Goal: Transaction & Acquisition: Purchase product/service

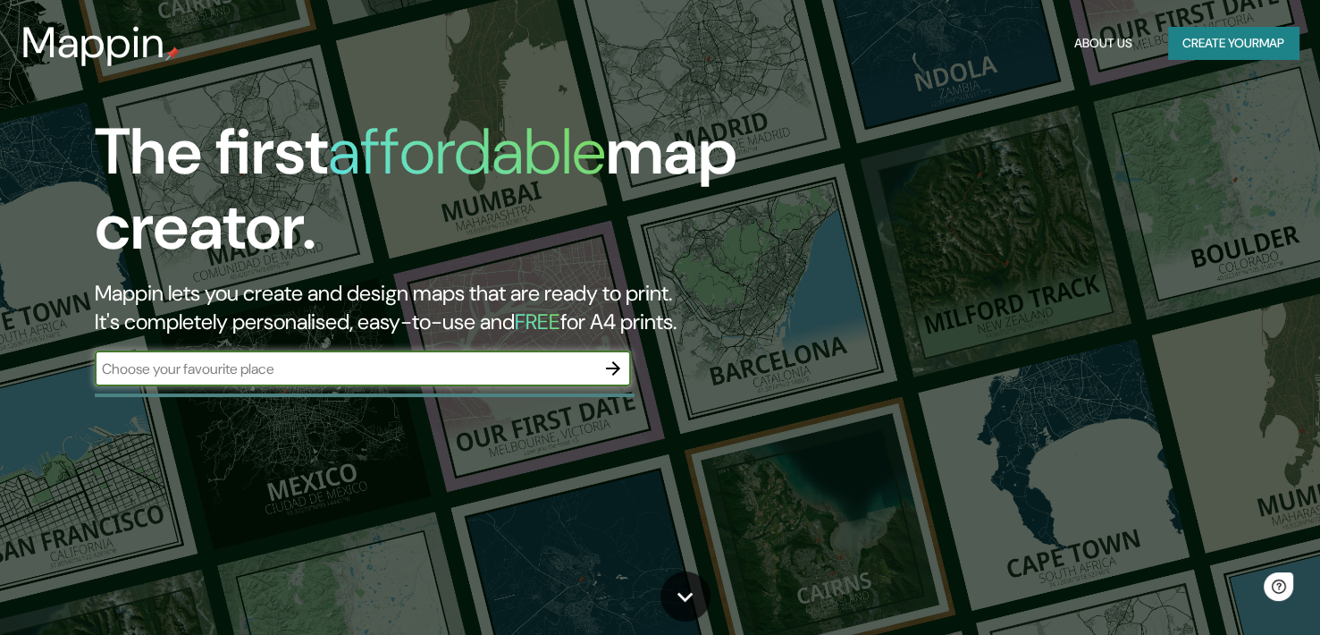
click at [558, 373] on input "text" at bounding box center [345, 368] width 501 height 21
type input "lima"
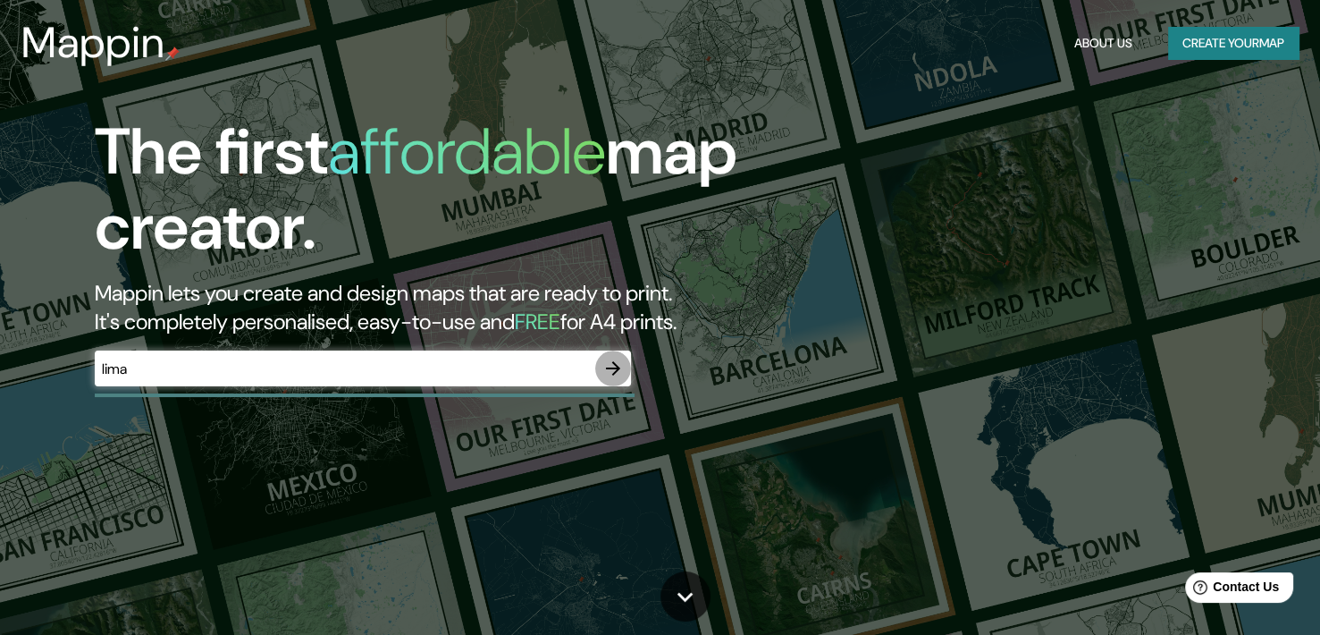
click at [615, 367] on icon "button" at bounding box center [613, 368] width 14 height 14
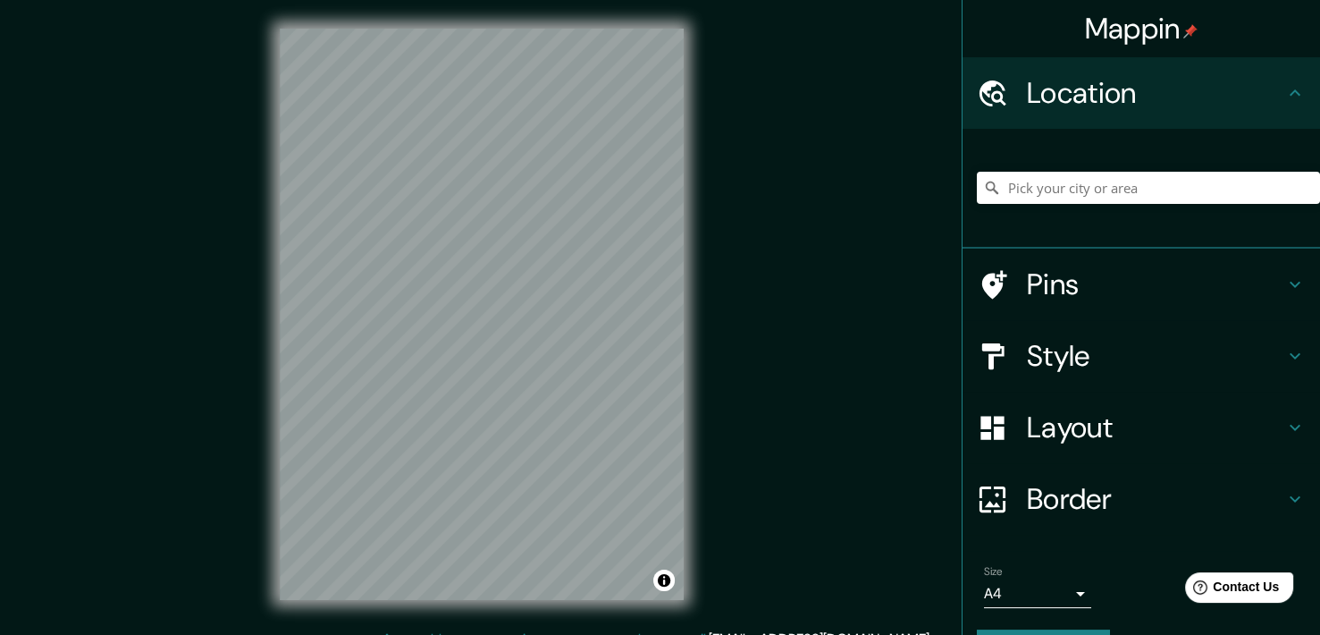
click at [1117, 379] on div "Style" at bounding box center [1142, 356] width 358 height 72
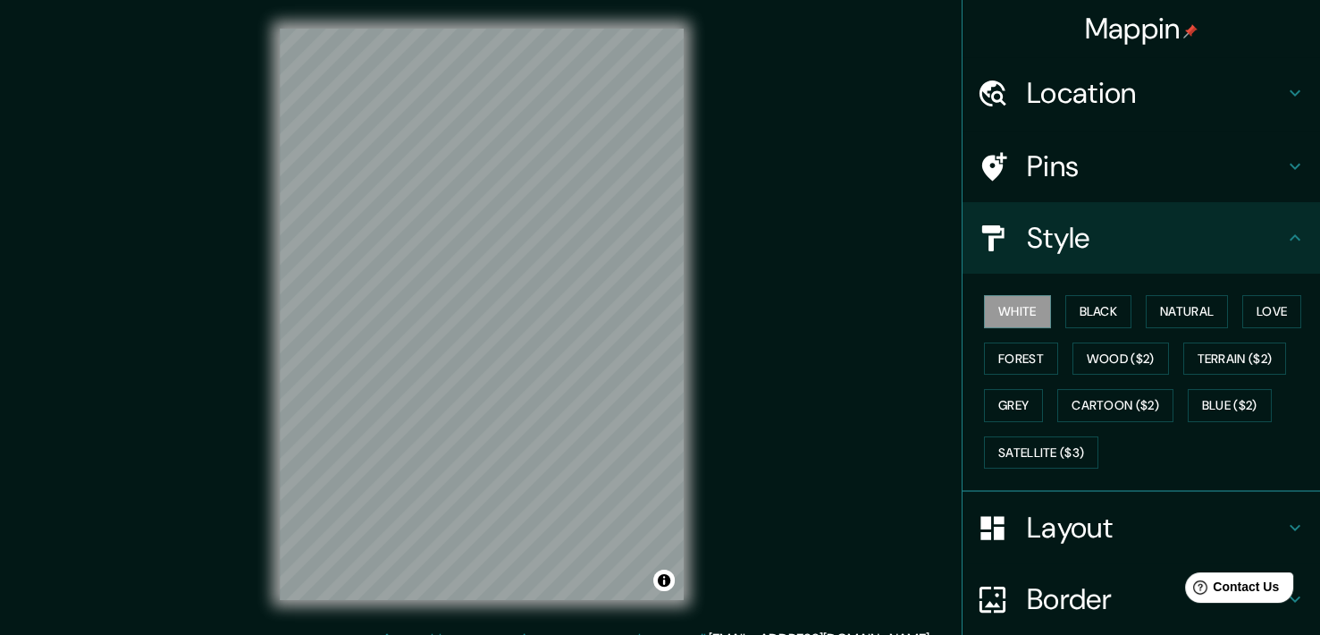
drag, startPoint x: 1138, startPoint y: 235, endPoint x: 1135, endPoint y: 101, distance: 134.1
click at [1138, 234] on h4 "Style" at bounding box center [1155, 238] width 257 height 36
click at [1084, 300] on button "Black" at bounding box center [1099, 311] width 67 height 33
click at [1198, 295] on button "Natural" at bounding box center [1187, 311] width 82 height 33
click at [1264, 305] on button "Love" at bounding box center [1272, 311] width 59 height 33
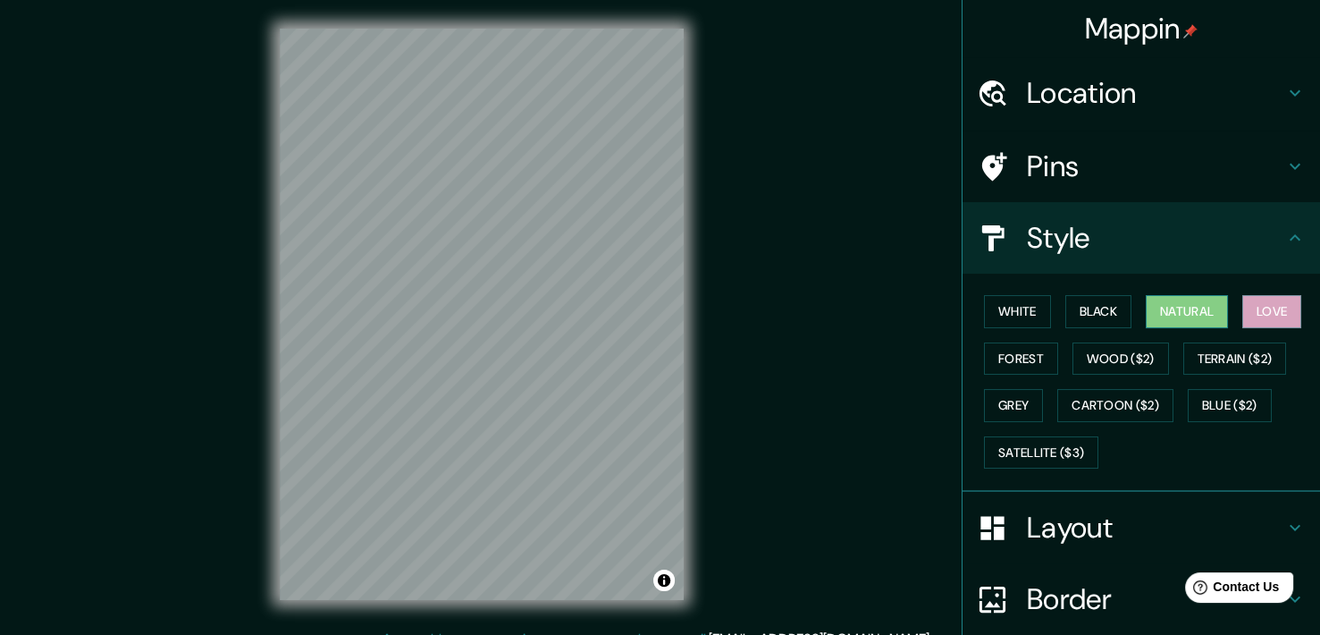
click at [1202, 316] on button "Natural" at bounding box center [1187, 311] width 82 height 33
click at [1015, 358] on button "Forest" at bounding box center [1021, 358] width 74 height 33
click at [1189, 308] on button "Natural" at bounding box center [1187, 311] width 82 height 33
click at [1154, 232] on h4 "Style" at bounding box center [1155, 238] width 257 height 36
click at [1162, 224] on h4 "Style" at bounding box center [1155, 238] width 257 height 36
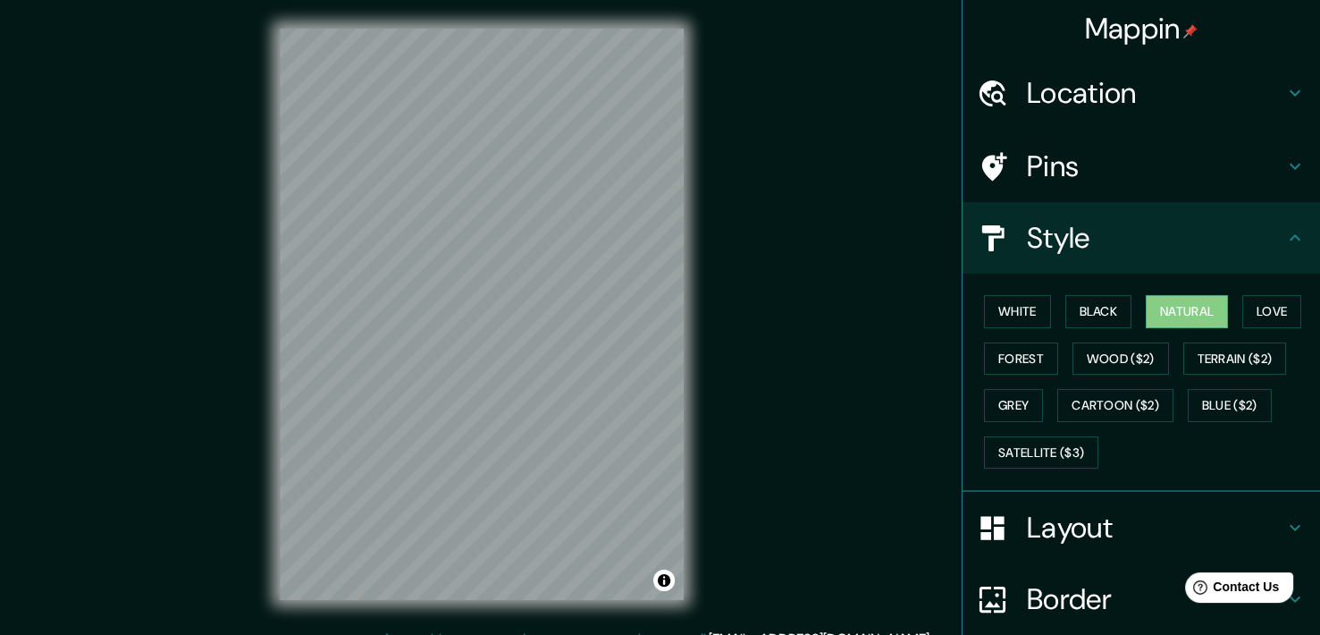
click at [1268, 190] on div "Pins" at bounding box center [1142, 167] width 358 height 72
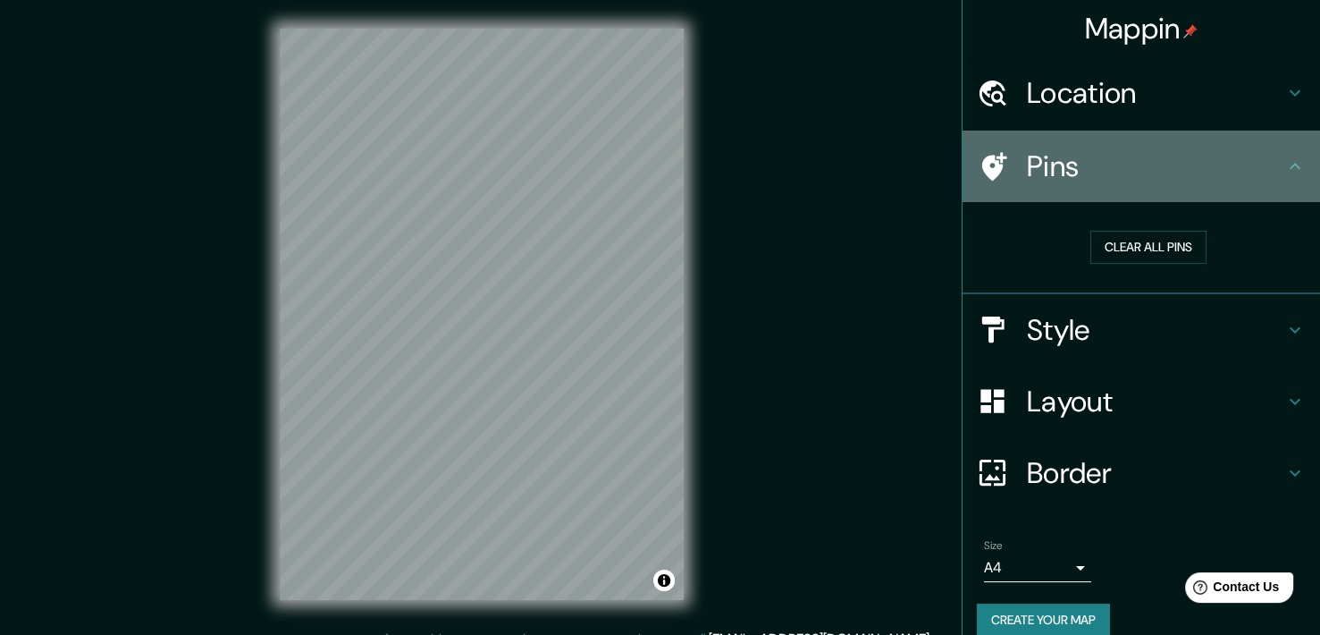
click at [1267, 188] on div "Pins" at bounding box center [1142, 167] width 358 height 72
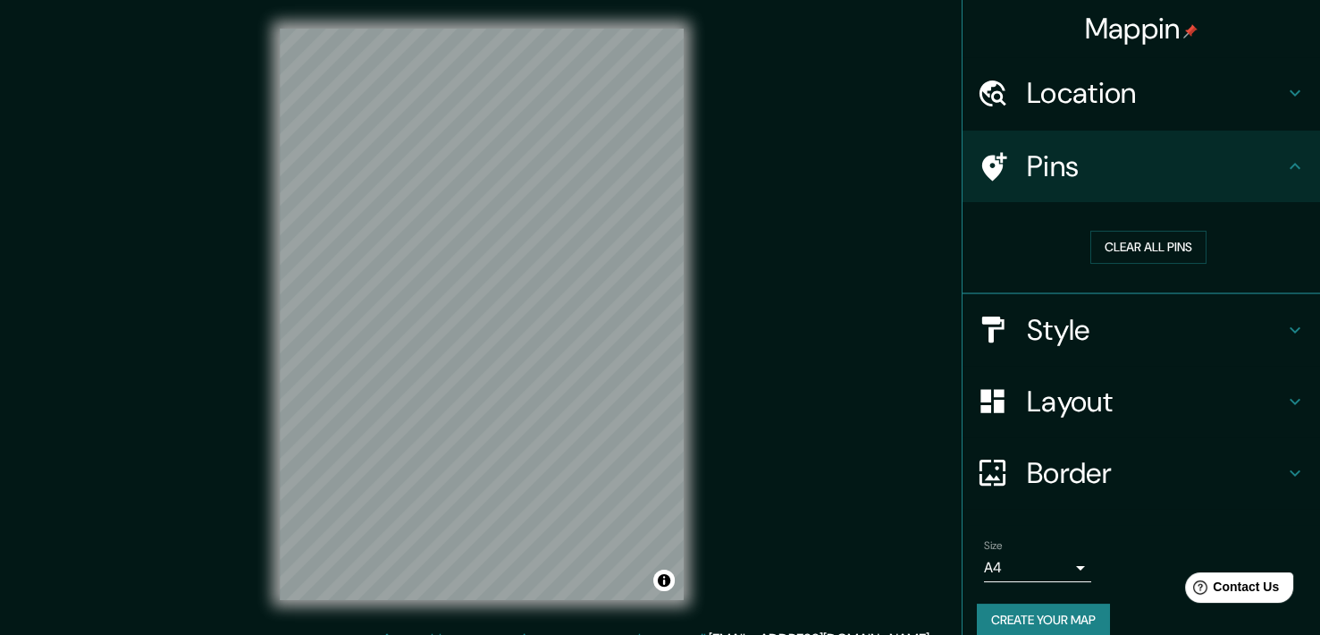
click at [1133, 411] on h4 "Layout" at bounding box center [1155, 402] width 257 height 36
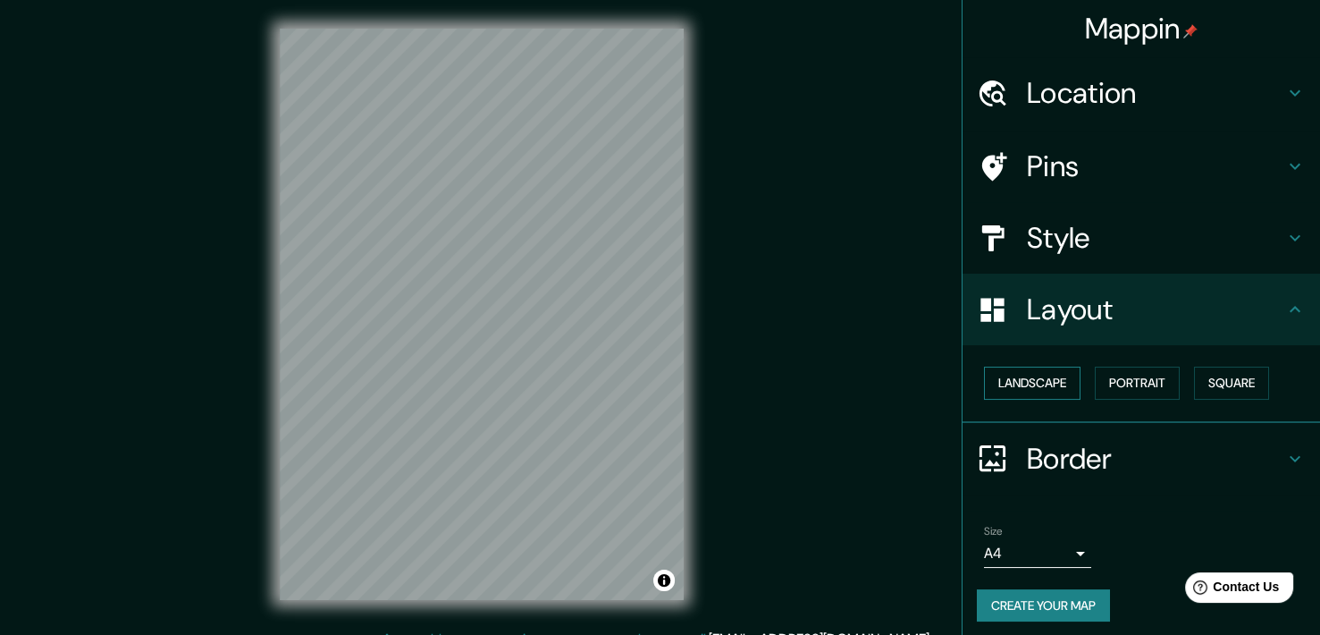
click at [1051, 384] on button "Landscape" at bounding box center [1032, 383] width 97 height 33
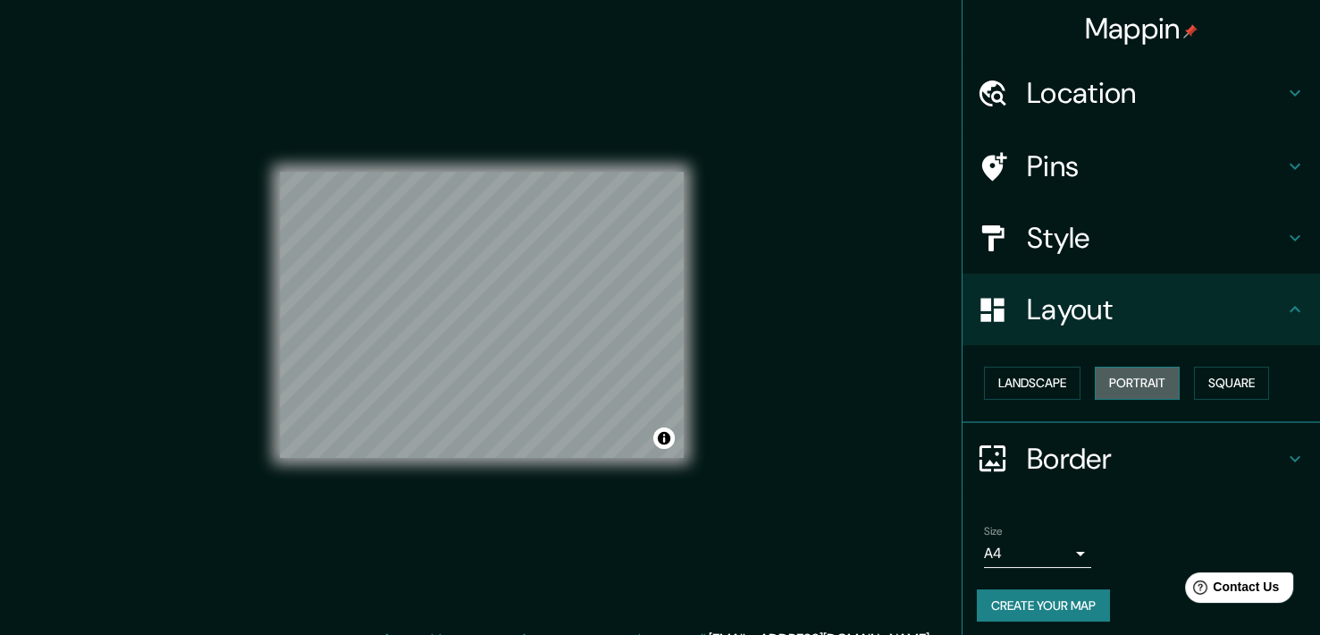
click at [1128, 381] on button "Portrait" at bounding box center [1137, 383] width 85 height 33
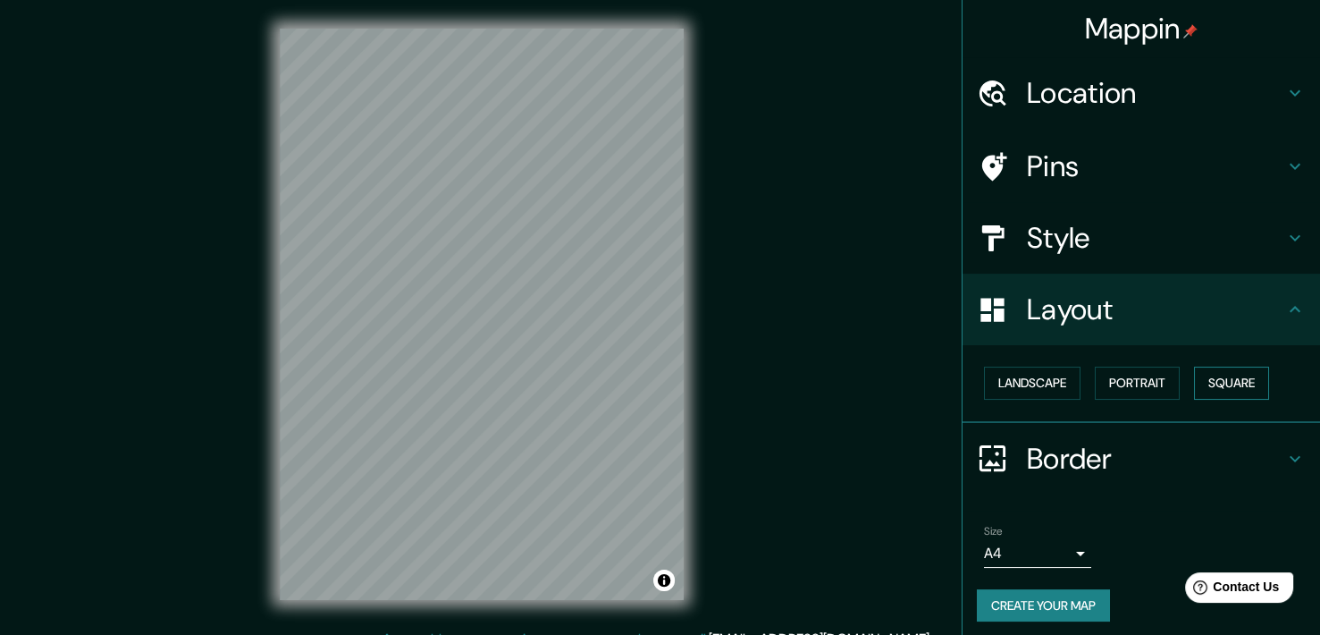
click at [1206, 377] on button "Square" at bounding box center [1231, 383] width 75 height 33
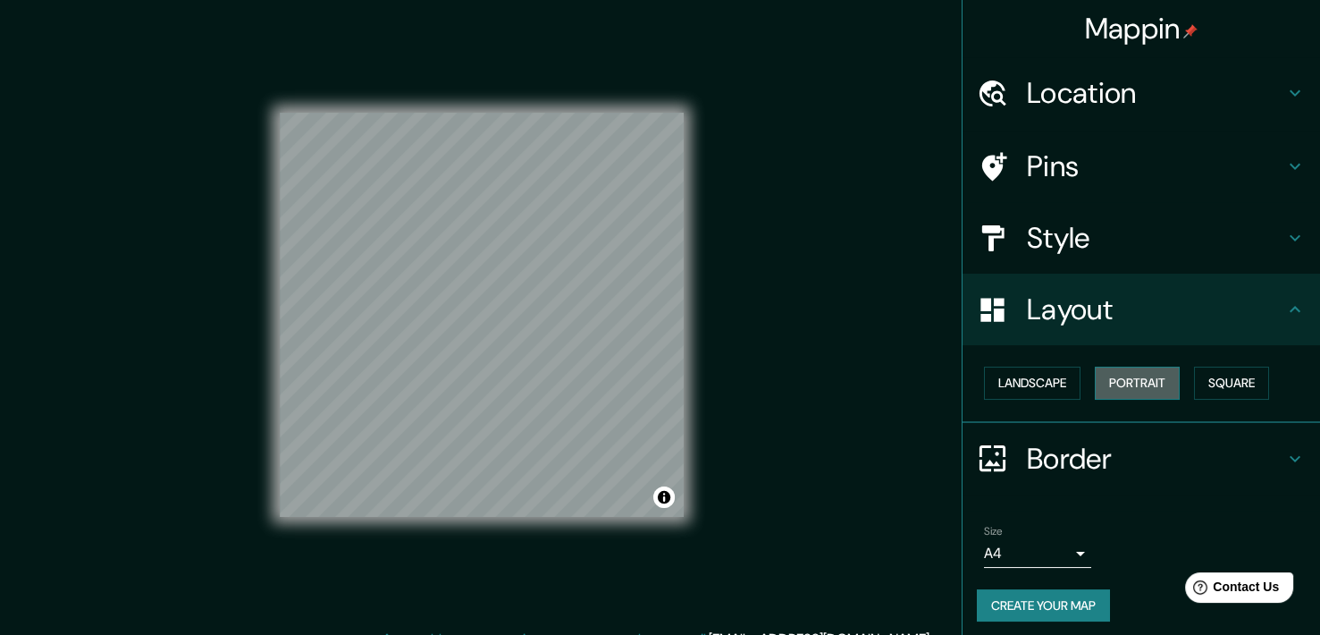
click at [1156, 374] on button "Portrait" at bounding box center [1137, 383] width 85 height 33
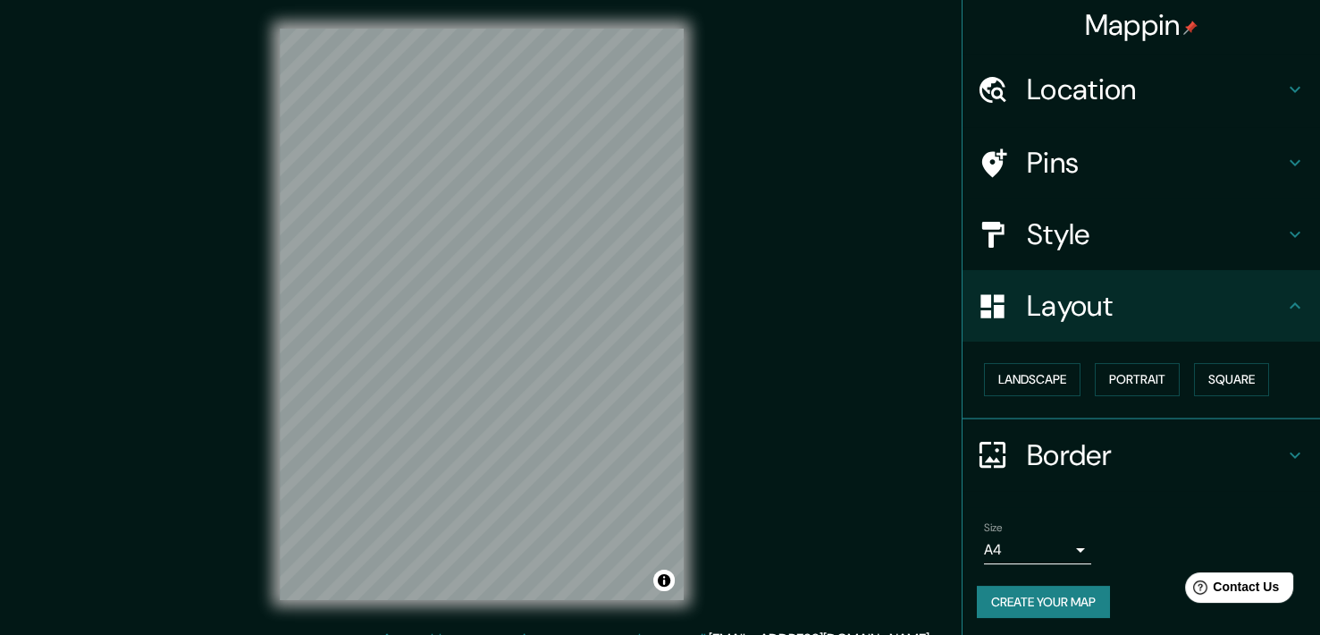
scroll to position [7, 0]
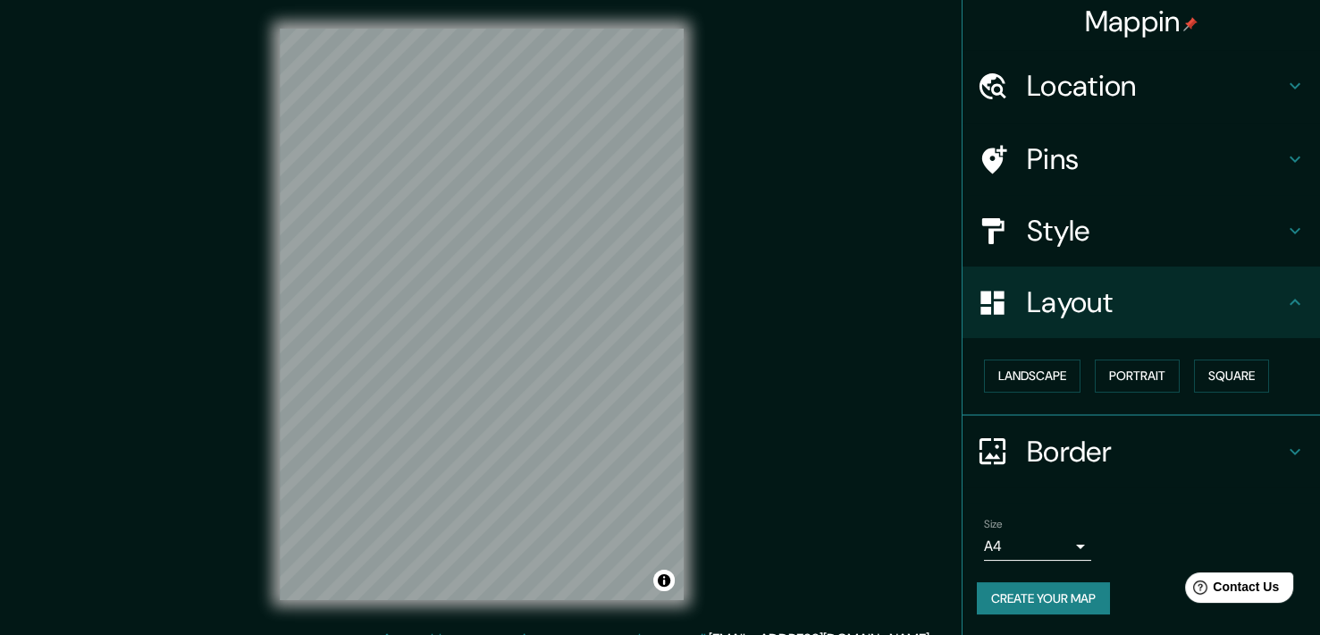
click at [1009, 534] on body "Mappin Location Pins Style Layout Landscape Portrait Square Border Choose a bor…" at bounding box center [660, 317] width 1320 height 635
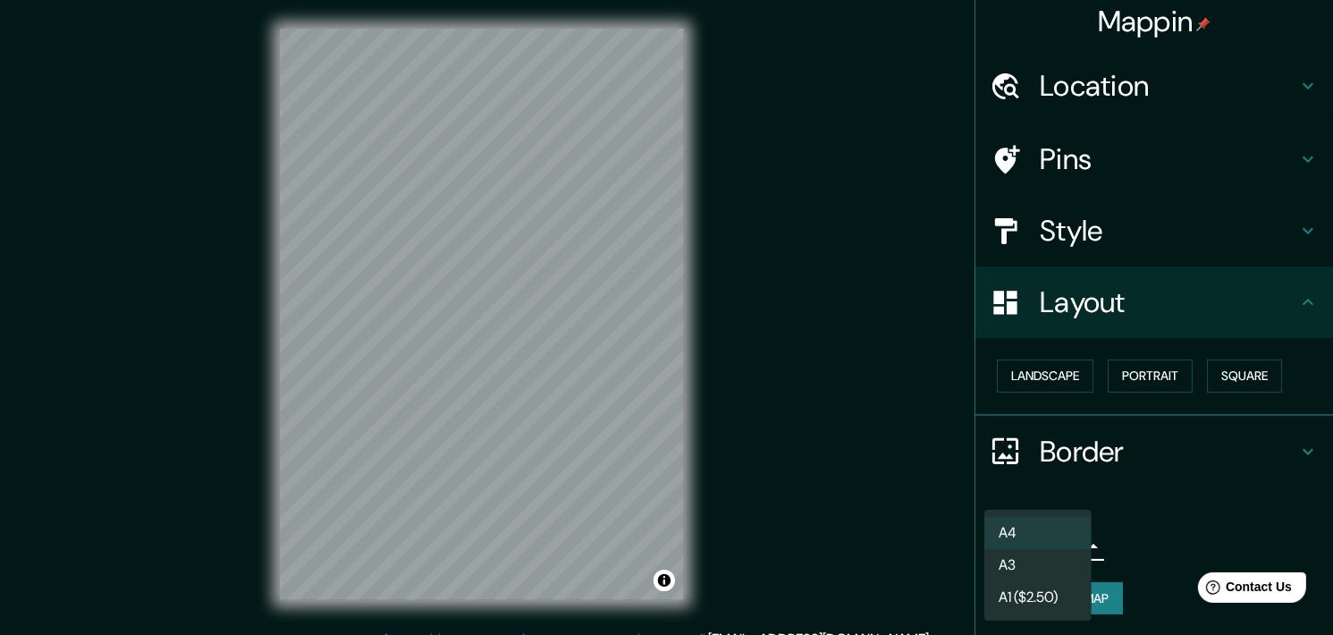
click at [1181, 525] on div at bounding box center [666, 317] width 1333 height 635
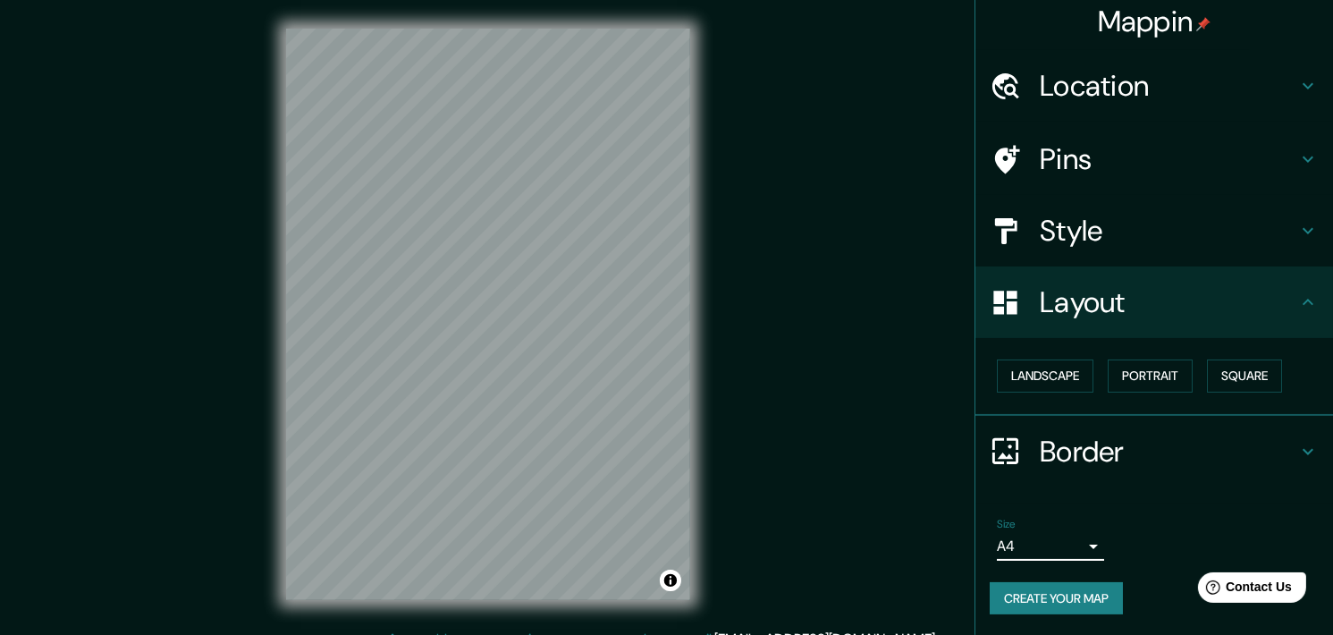
click at [1031, 538] on body "Mappin Location Pins Style Layout Landscape Portrait Square Border Choose a bor…" at bounding box center [666, 317] width 1333 height 635
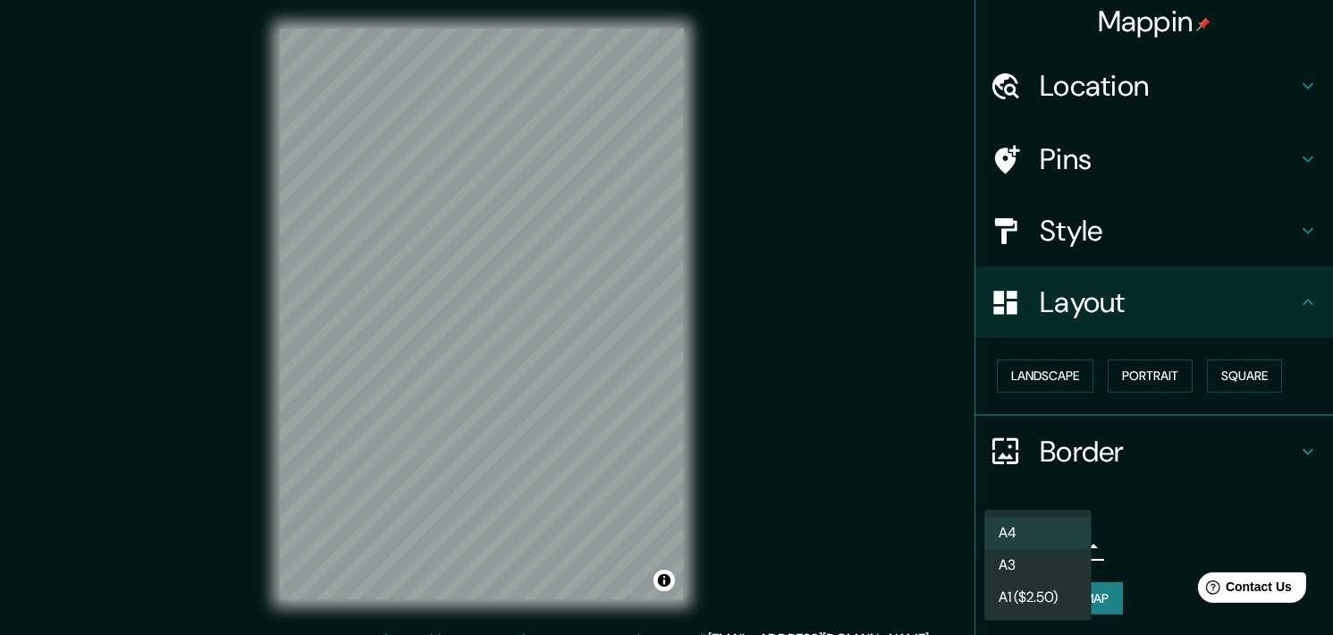
click at [1029, 573] on li "A3" at bounding box center [1037, 565] width 107 height 32
type input "a4"
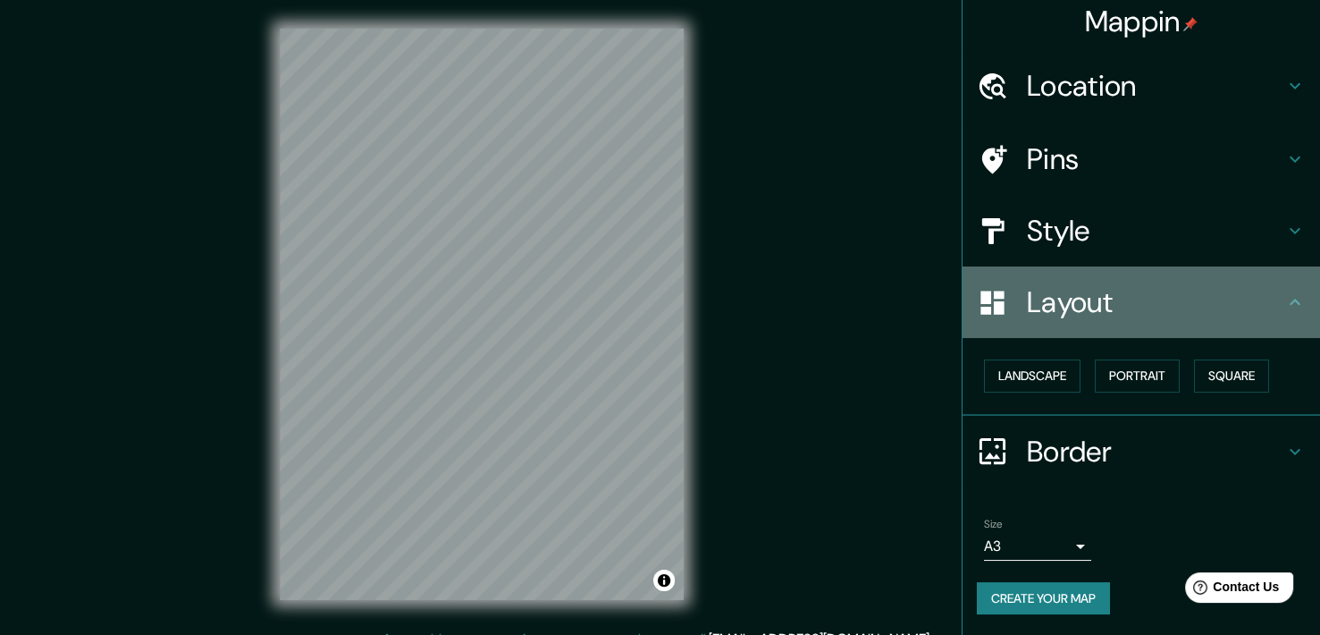
click at [1109, 304] on h4 "Layout" at bounding box center [1155, 302] width 257 height 36
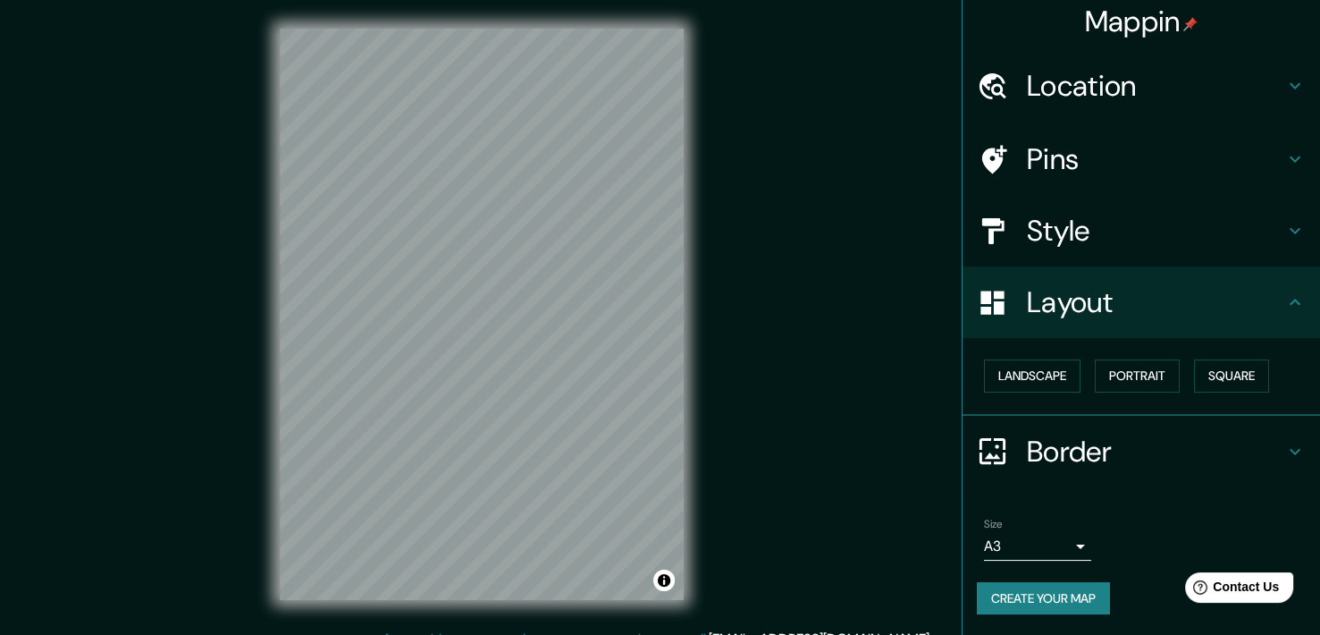
click at [1165, 298] on h4 "Layout" at bounding box center [1155, 302] width 257 height 36
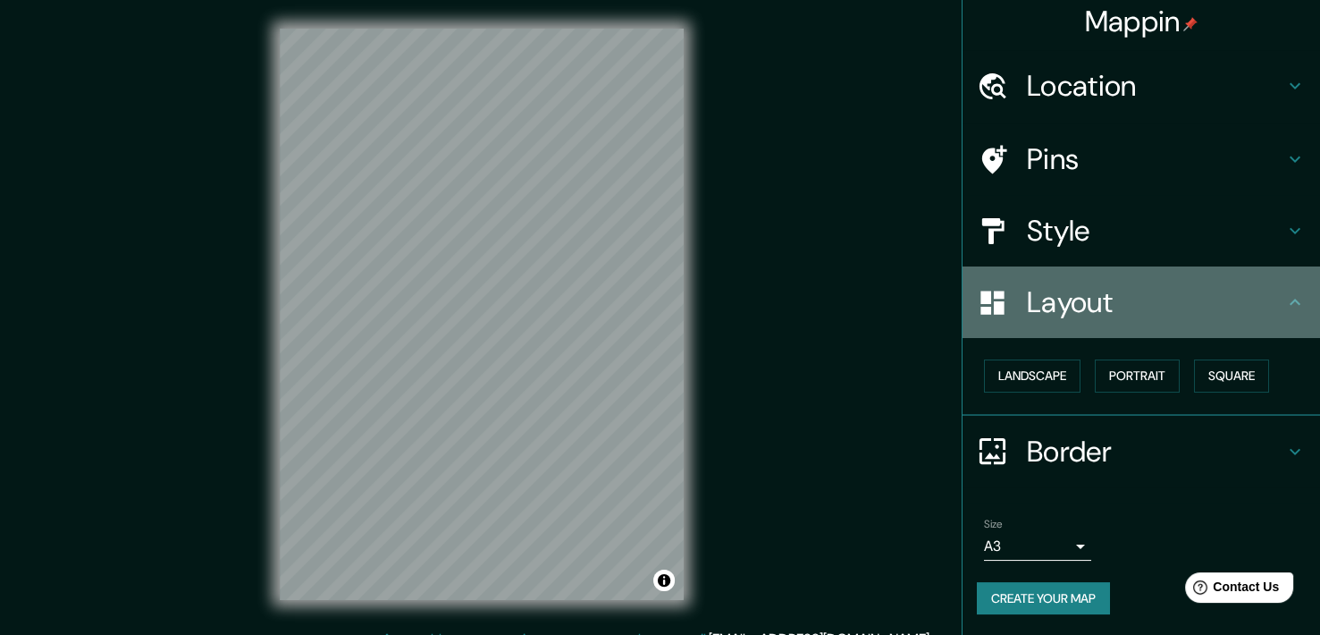
click at [1290, 297] on icon at bounding box center [1295, 301] width 21 height 21
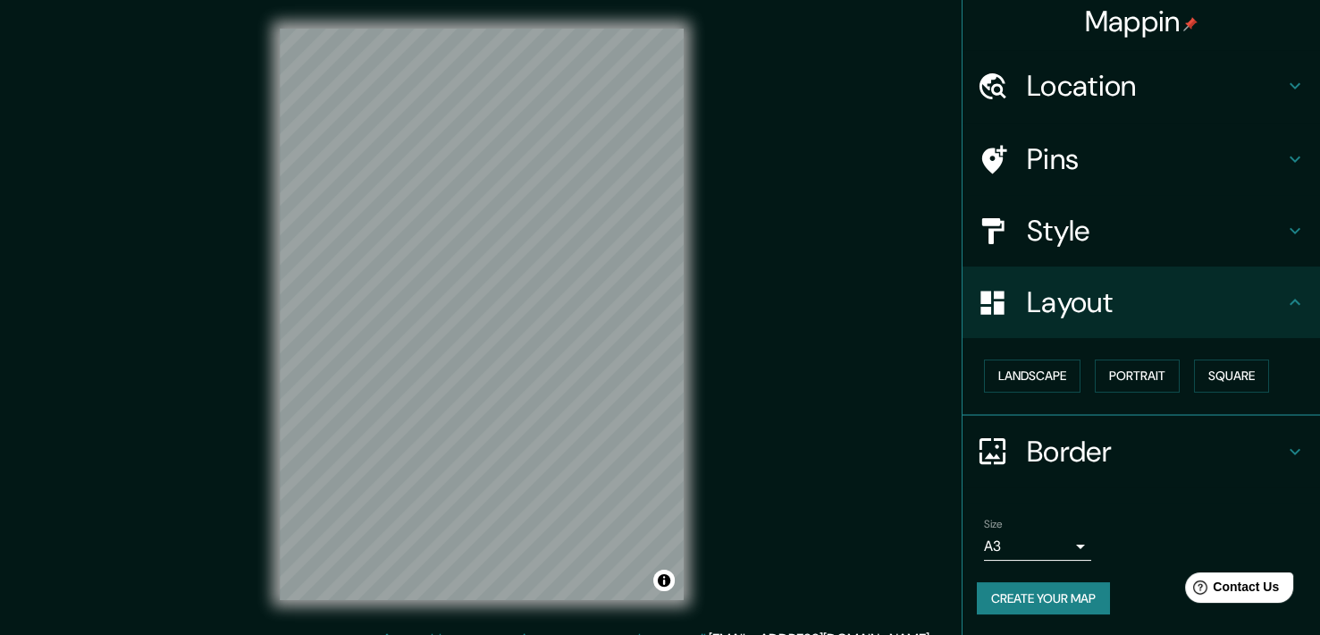
click at [1286, 447] on icon at bounding box center [1295, 451] width 21 height 21
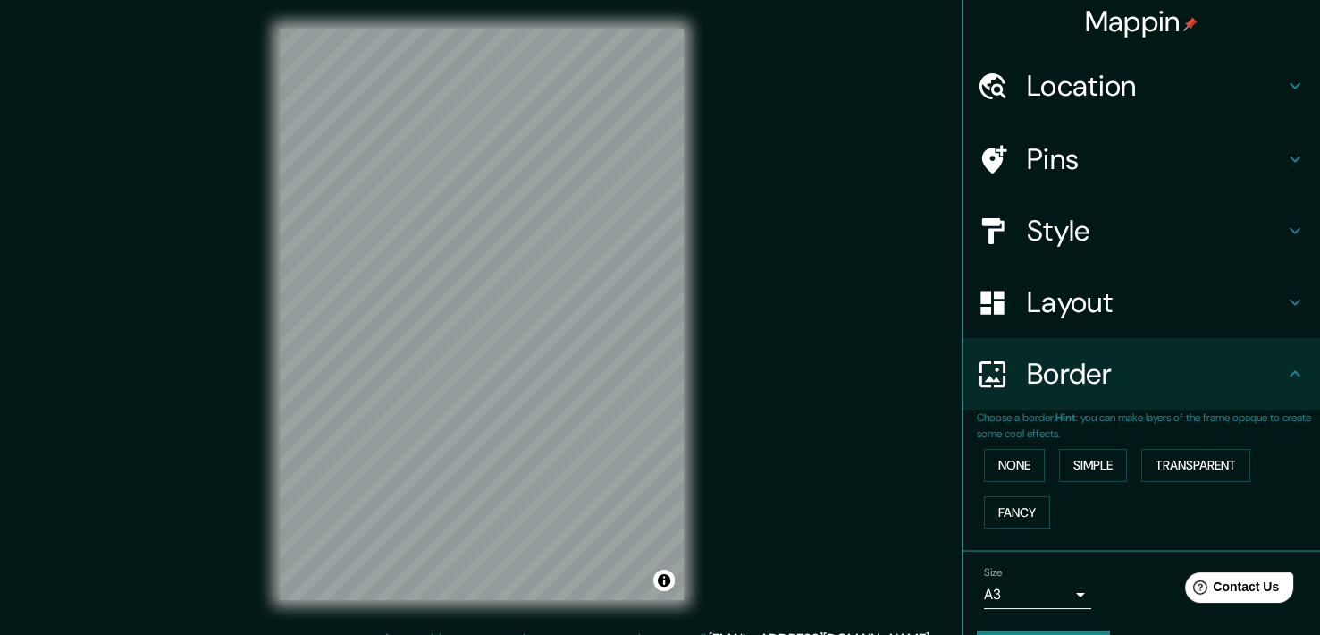
click at [1285, 366] on icon at bounding box center [1295, 373] width 21 height 21
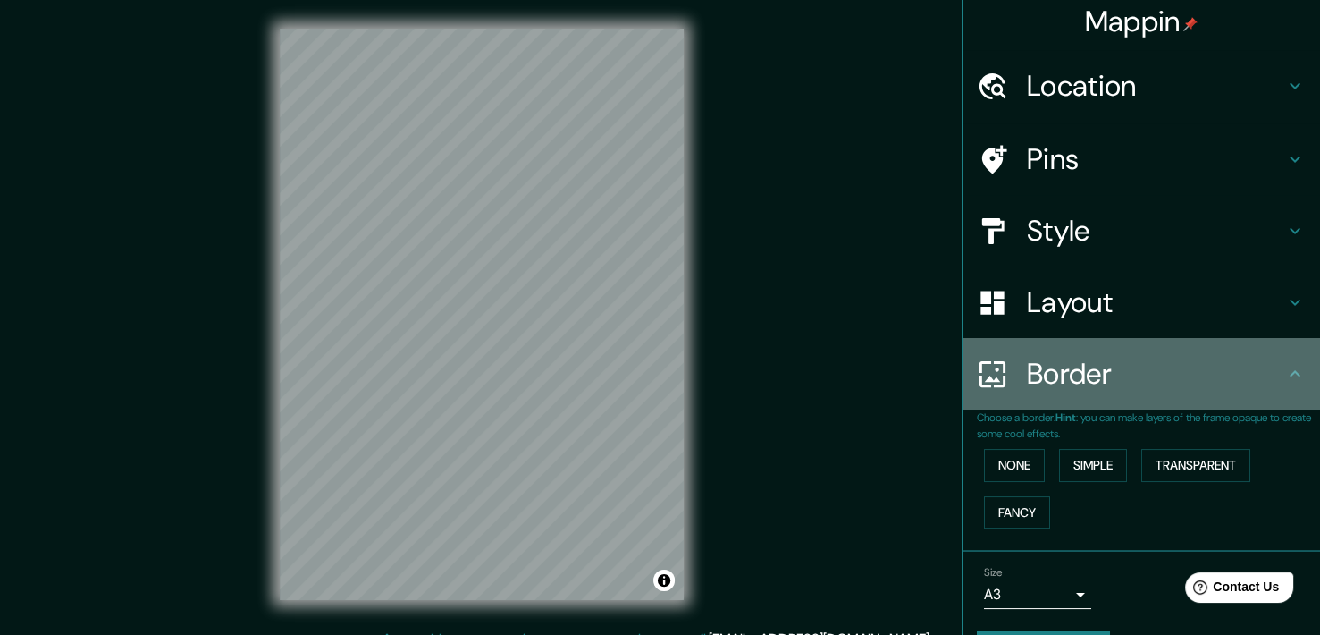
click at [1280, 352] on div "Border" at bounding box center [1142, 374] width 358 height 72
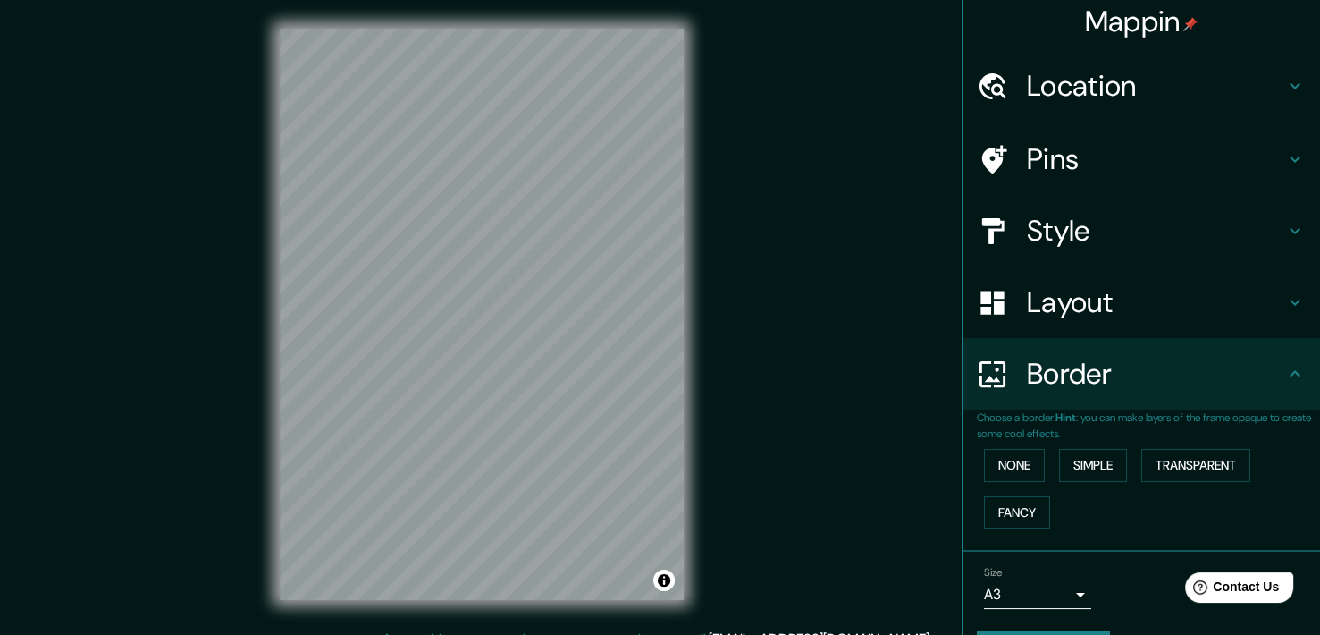
click at [1285, 75] on icon at bounding box center [1295, 85] width 21 height 21
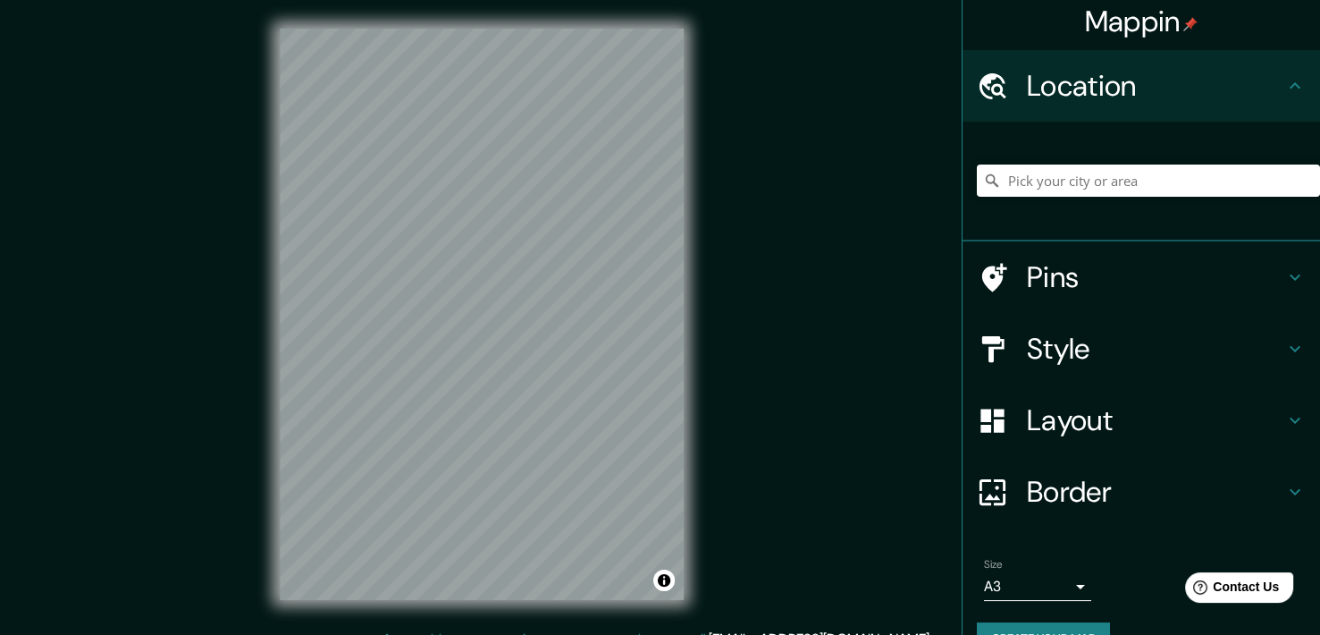
click at [1285, 76] on icon at bounding box center [1295, 85] width 21 height 21
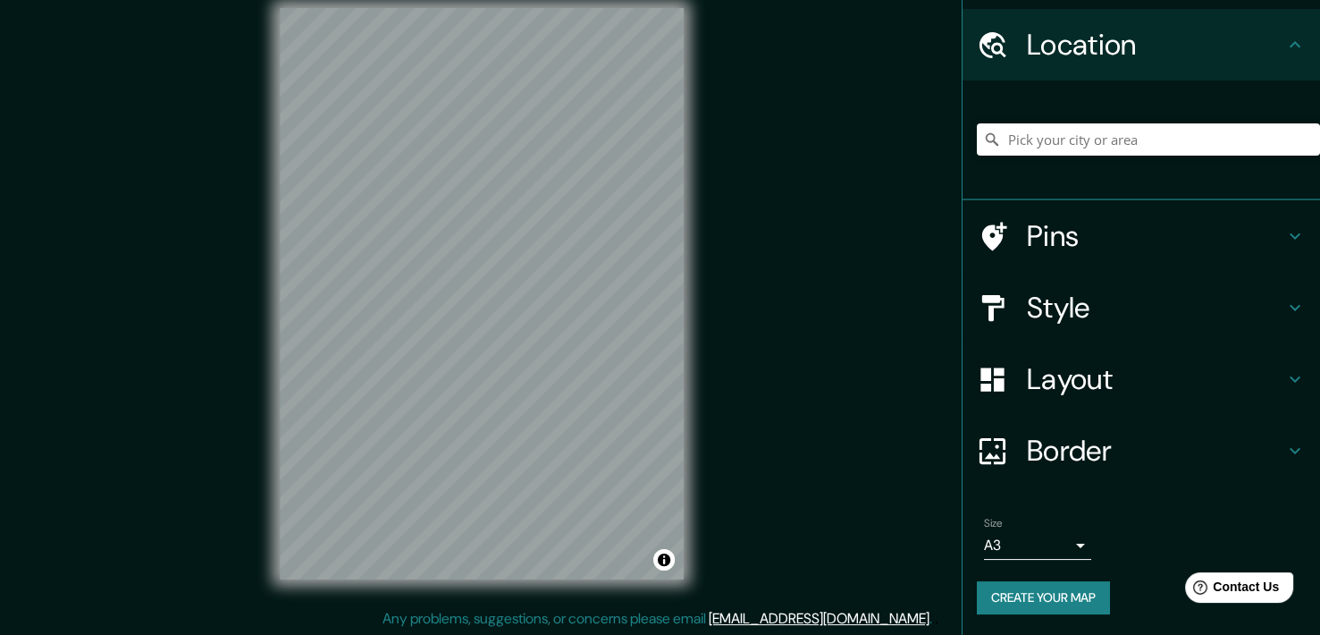
scroll to position [21, 0]
click at [1067, 599] on button "Create your map" at bounding box center [1043, 597] width 133 height 33
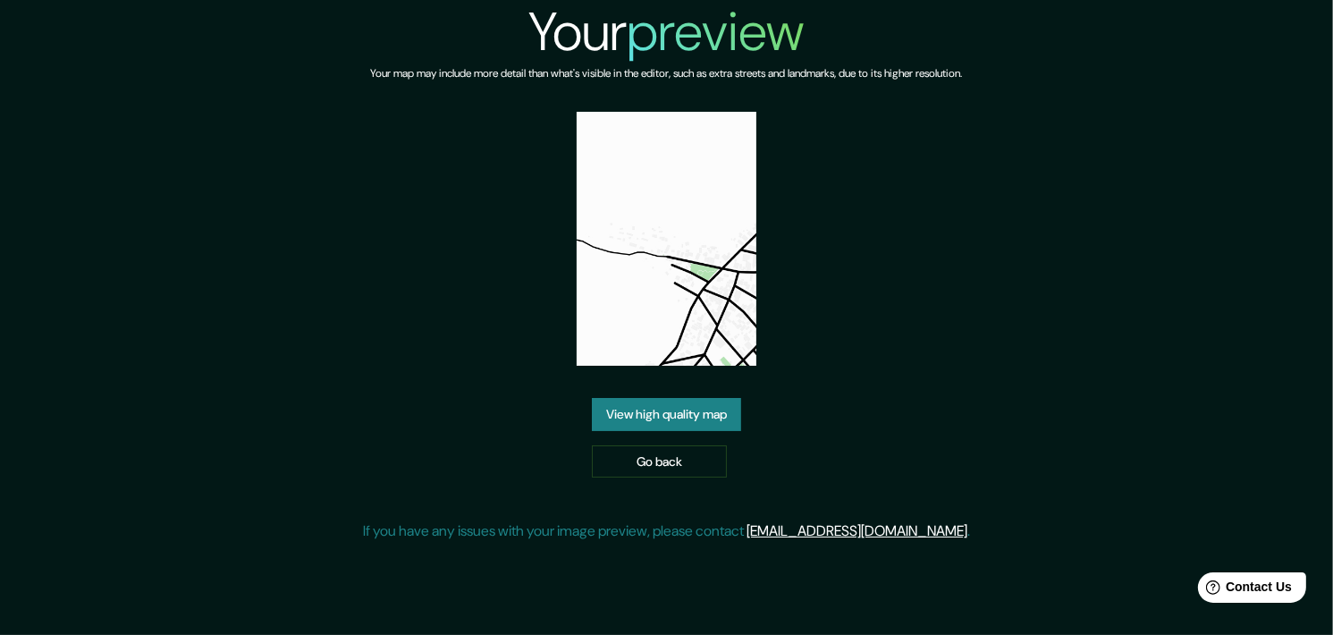
click at [696, 421] on link "View high quality map" at bounding box center [666, 414] width 149 height 33
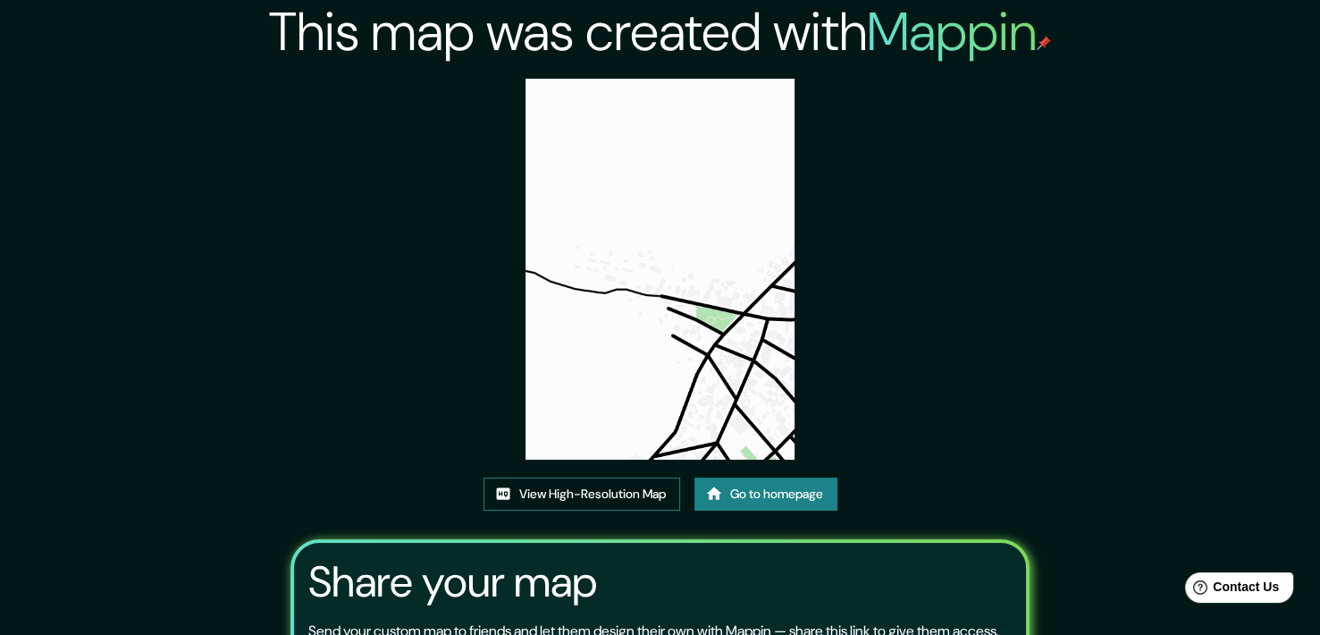
click at [641, 489] on link "View High-Resolution Map" at bounding box center [582, 493] width 197 height 33
click at [800, 502] on link "Go to homepage" at bounding box center [766, 493] width 143 height 33
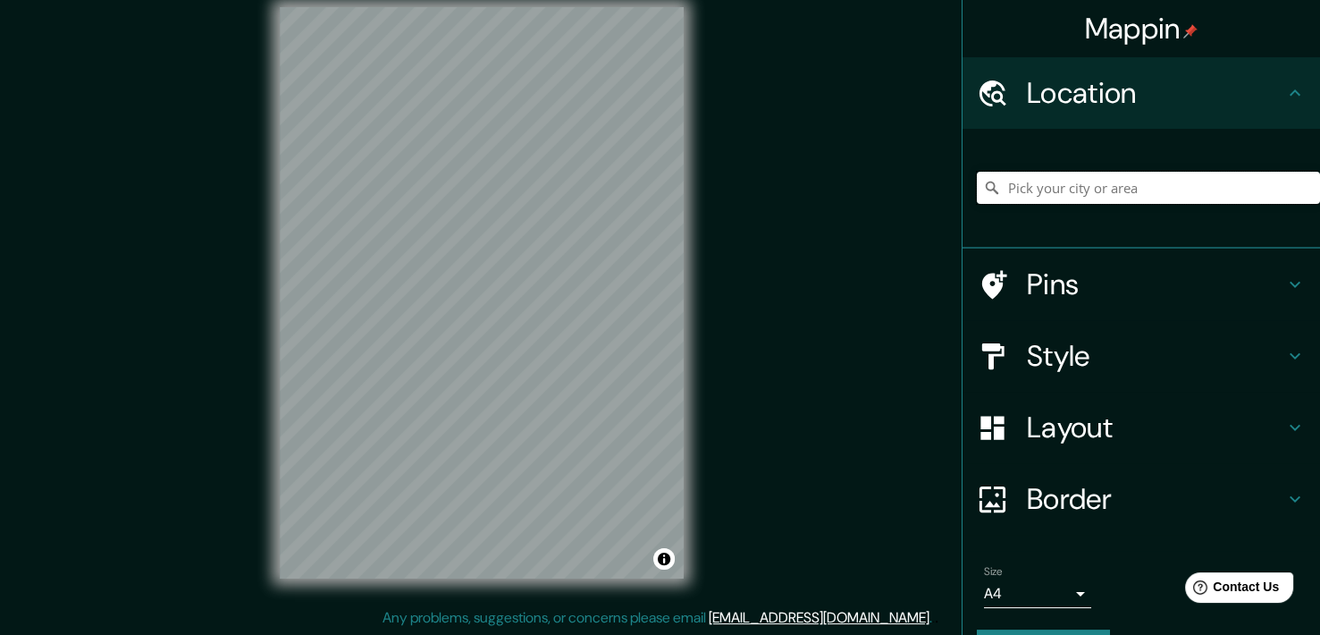
click at [1066, 181] on input "Pick your city or area" at bounding box center [1148, 188] width 343 height 32
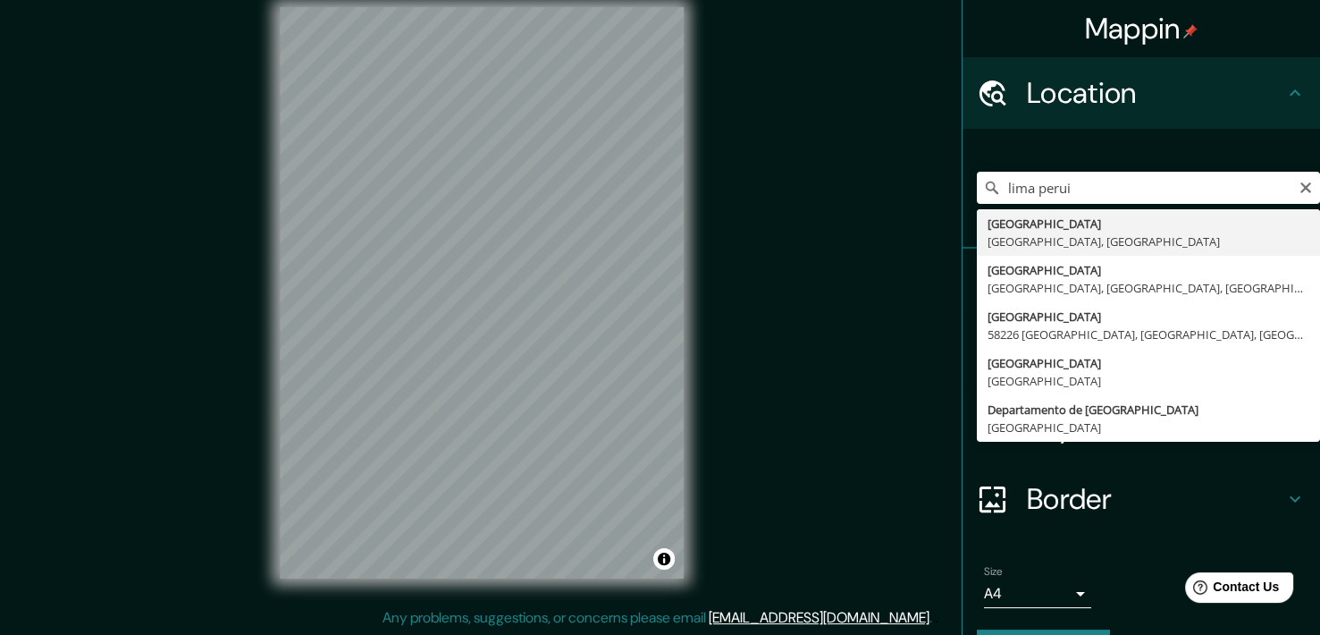
type input "Lima, Provincia de Lima, Perú"
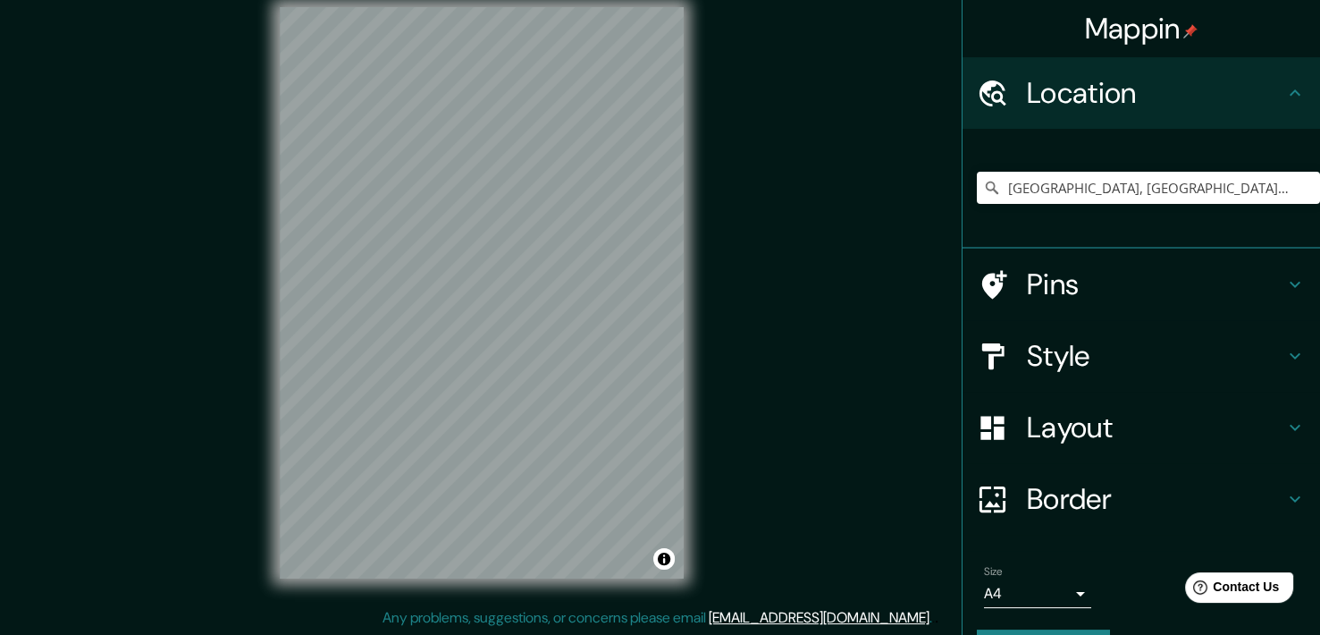
click at [1037, 591] on body "Mappin Location Lima, Provincia de Lima, Perú Pins Style Layout Border Choose a…" at bounding box center [660, 296] width 1320 height 635
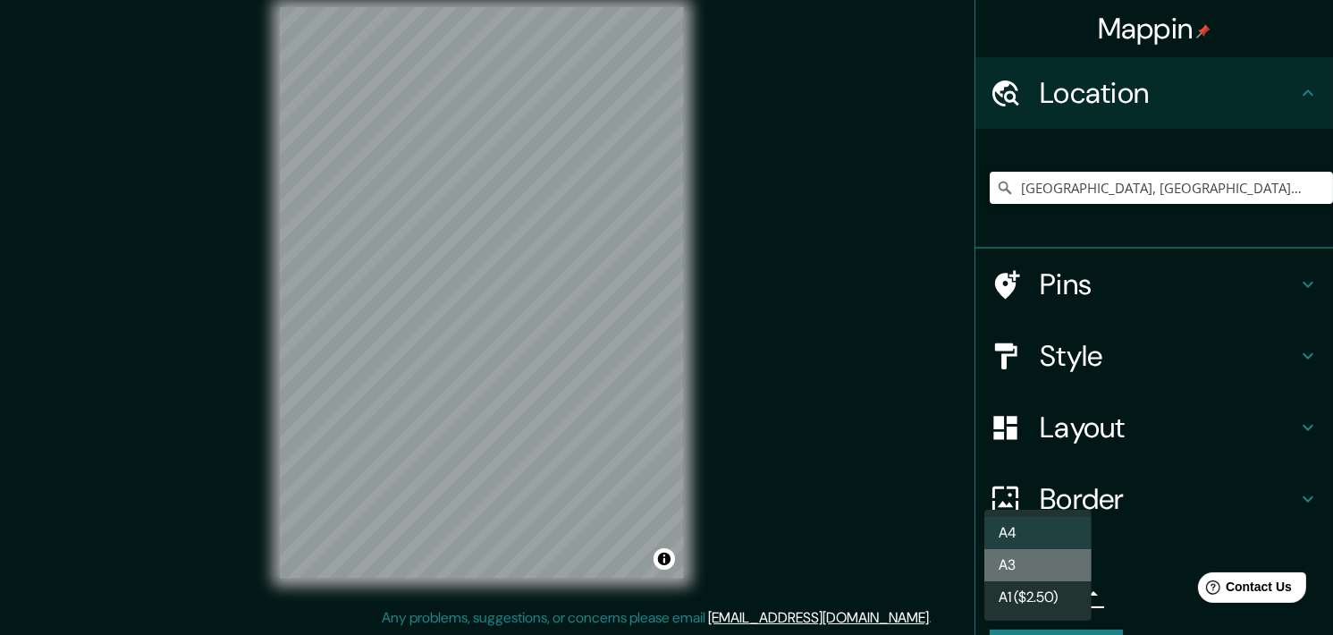
click at [1035, 556] on li "A3" at bounding box center [1037, 565] width 107 height 32
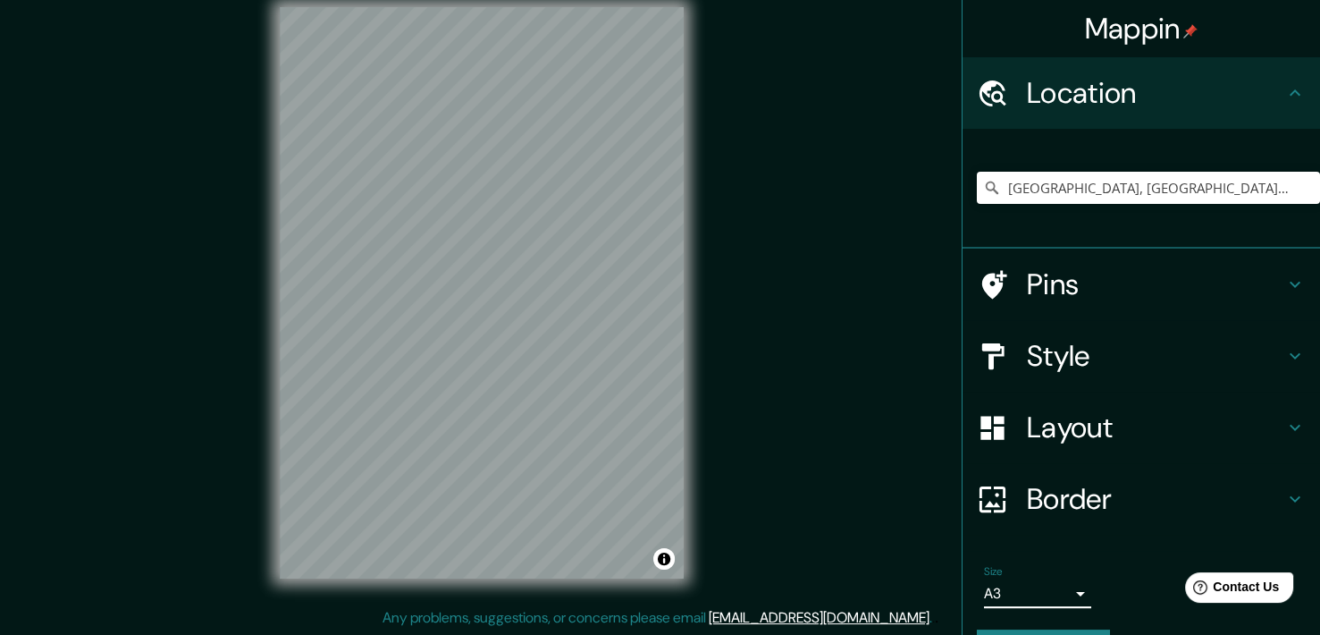
click at [1077, 344] on h4 "Style" at bounding box center [1155, 356] width 257 height 36
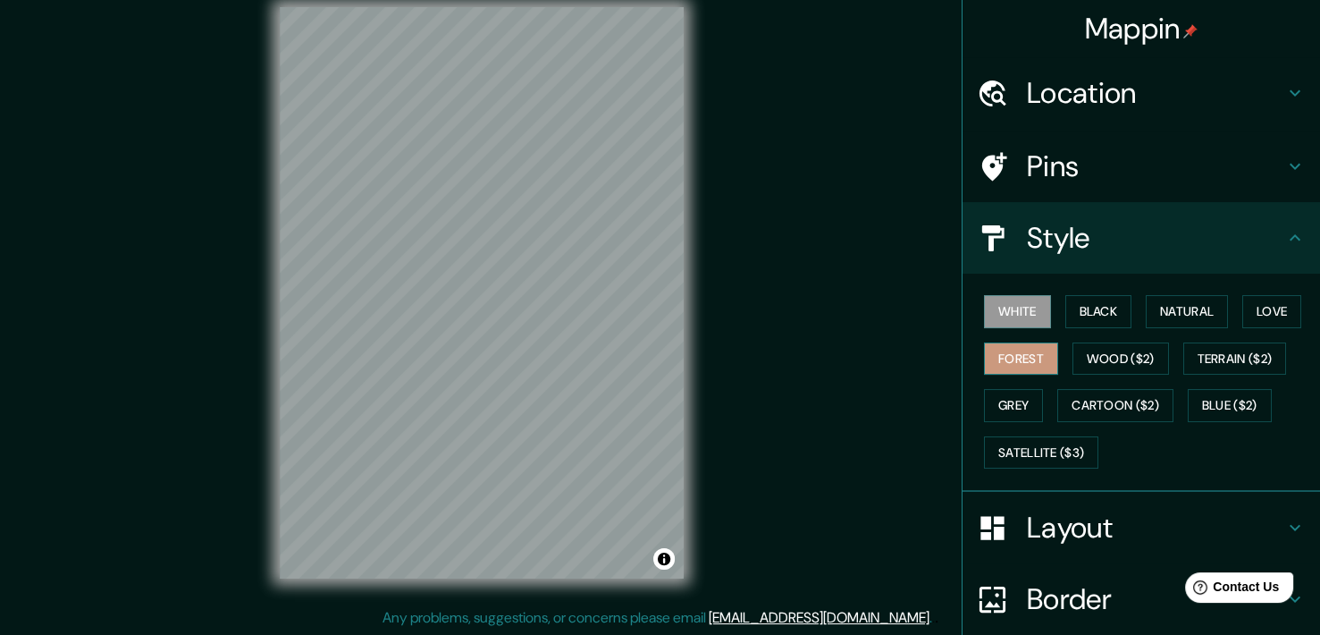
click at [1016, 357] on button "Forest" at bounding box center [1021, 358] width 74 height 33
click at [1189, 315] on button "Natural" at bounding box center [1187, 311] width 82 height 33
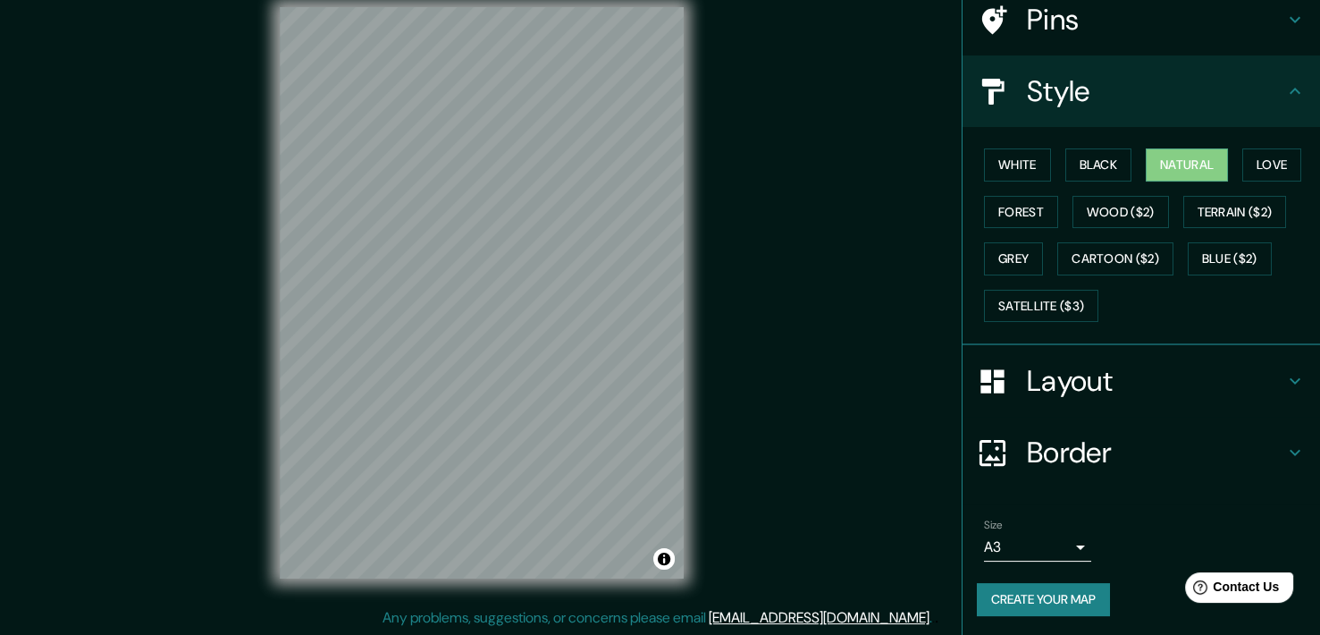
scroll to position [21, 0]
click at [1014, 593] on button "Create your map" at bounding box center [1043, 599] width 133 height 33
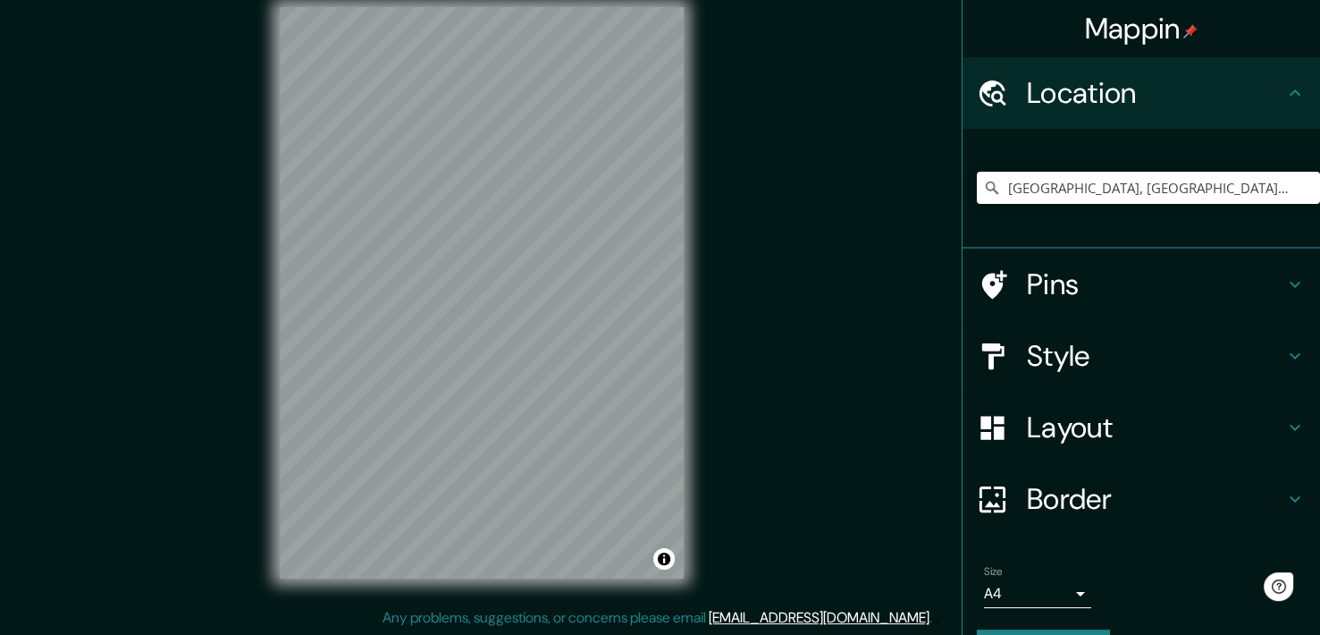
scroll to position [21, 0]
click at [1138, 180] on input "[GEOGRAPHIC_DATA], [GEOGRAPHIC_DATA], [GEOGRAPHIC_DATA]" at bounding box center [1148, 188] width 343 height 32
click at [1134, 182] on input "[GEOGRAPHIC_DATA], [GEOGRAPHIC_DATA], [GEOGRAPHIC_DATA]" at bounding box center [1148, 188] width 343 height 32
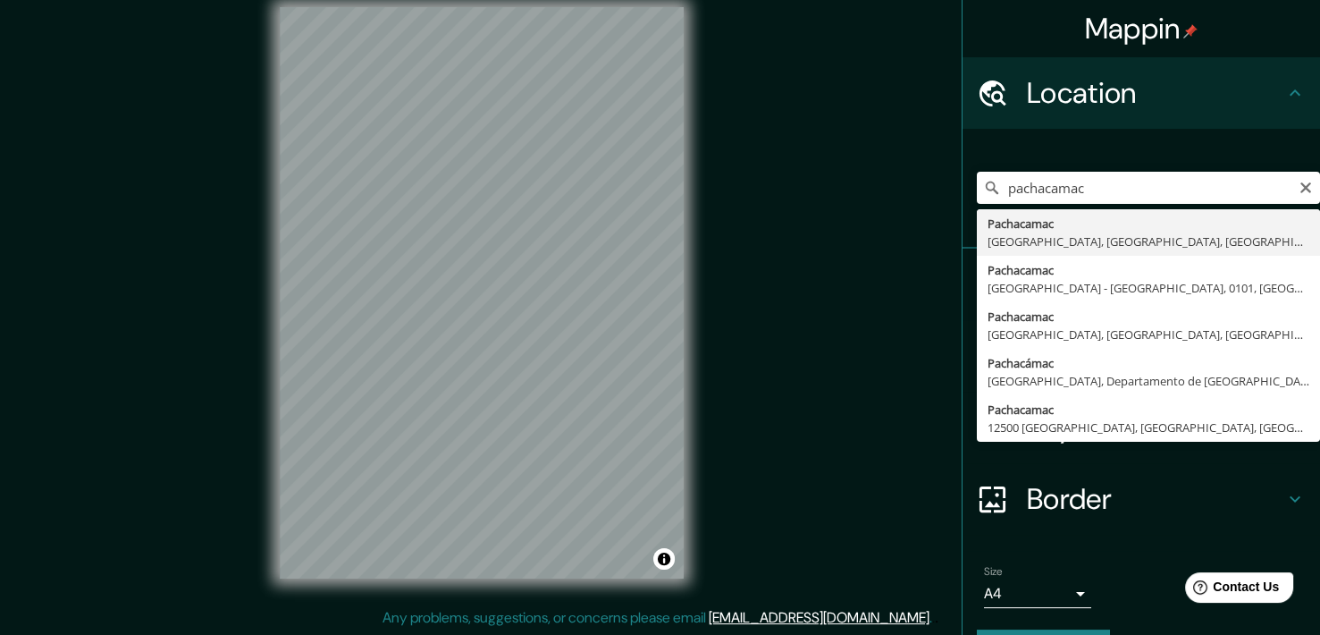
type input "Pachacamac, [GEOGRAPHIC_DATA], [GEOGRAPHIC_DATA], [GEOGRAPHIC_DATA]"
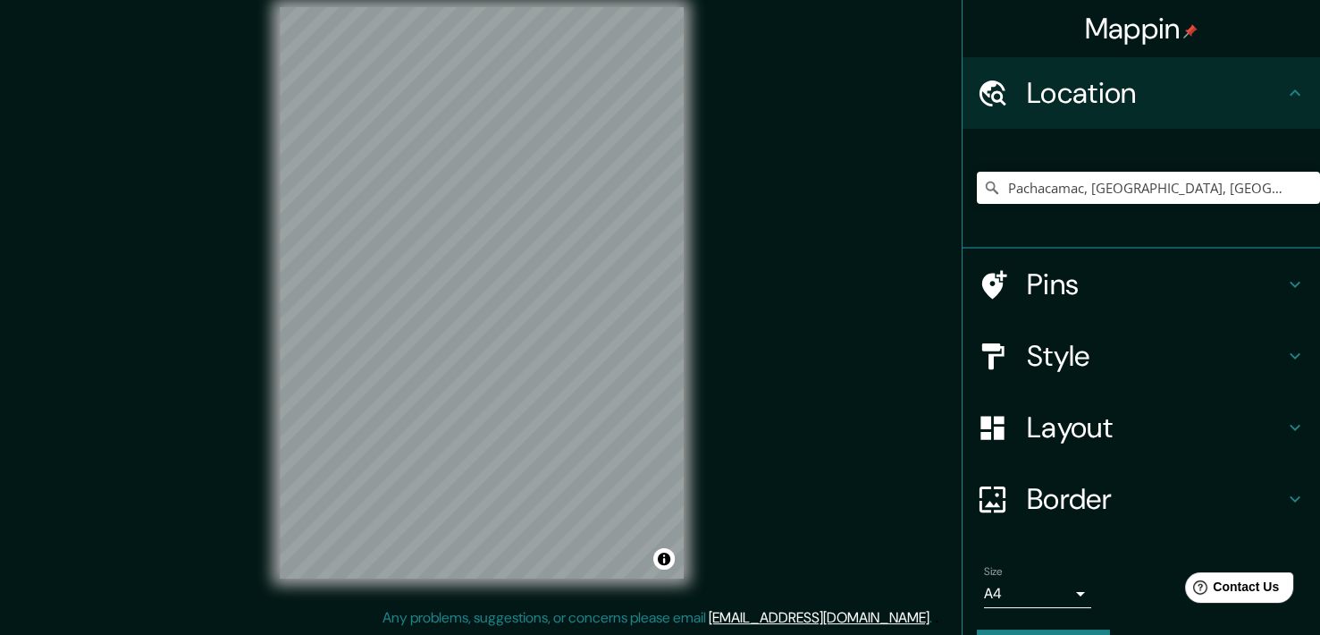
click at [1092, 434] on h4 "Layout" at bounding box center [1155, 427] width 257 height 36
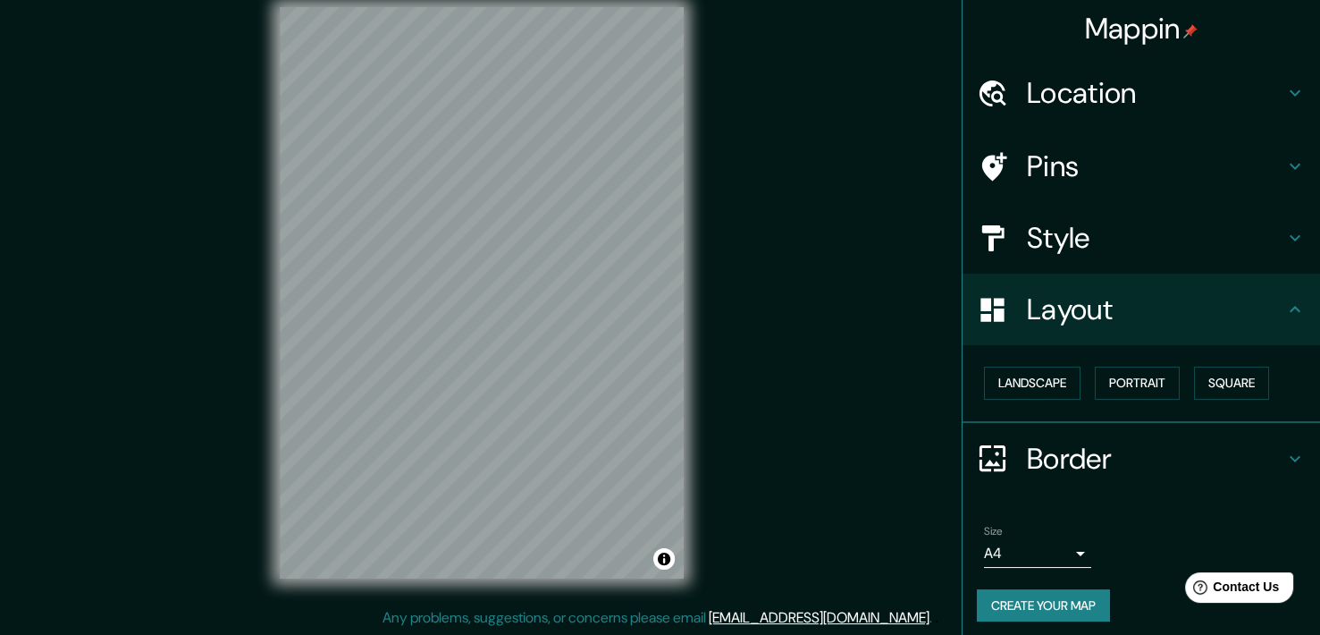
click at [1090, 308] on h4 "Layout" at bounding box center [1155, 309] width 257 height 36
click at [1097, 230] on h4 "Style" at bounding box center [1155, 238] width 257 height 36
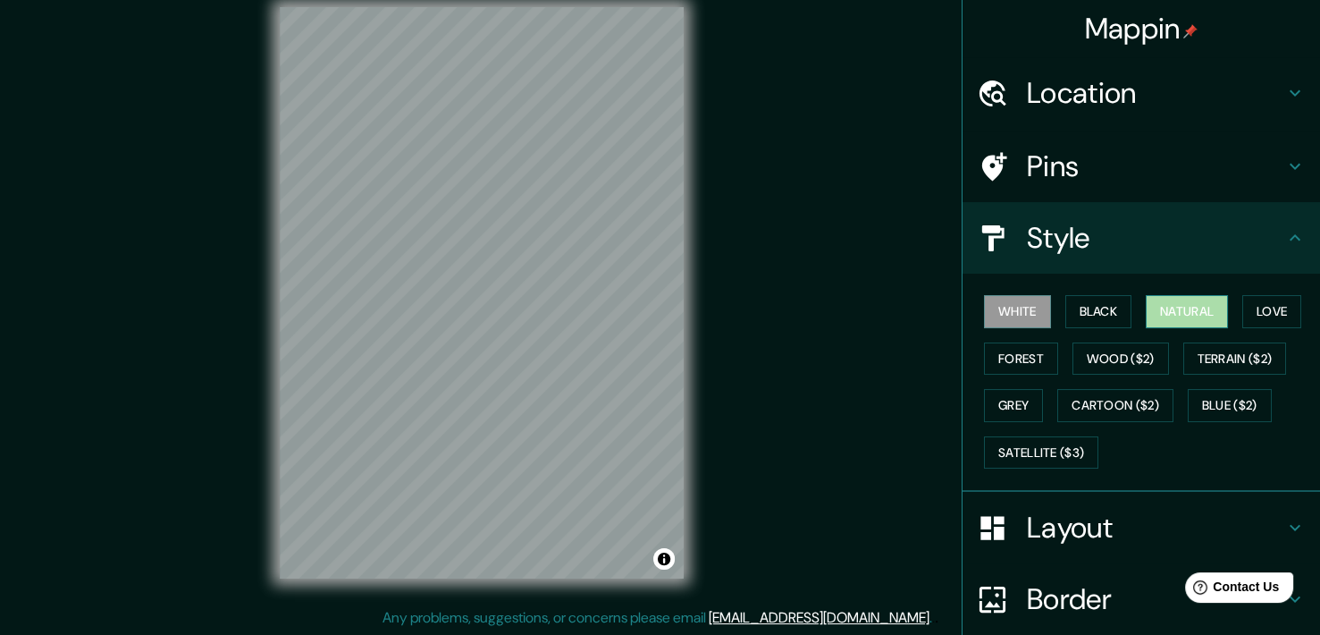
click at [1193, 317] on button "Natural" at bounding box center [1187, 311] width 82 height 33
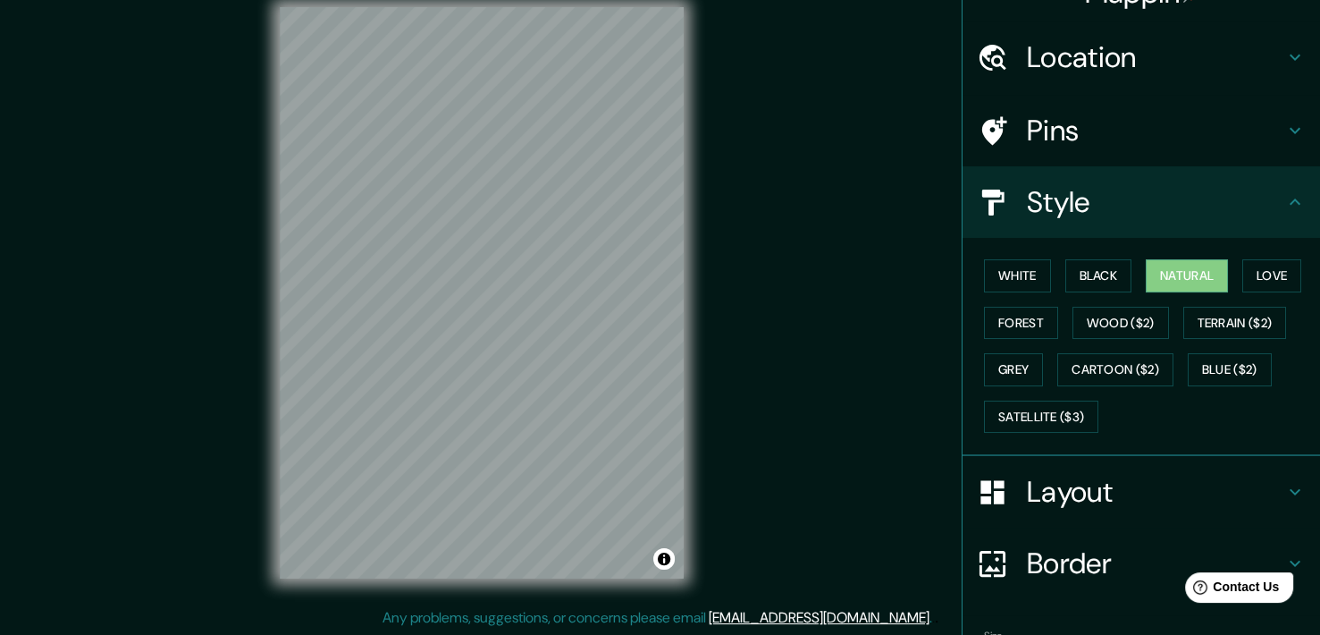
scroll to position [147, 0]
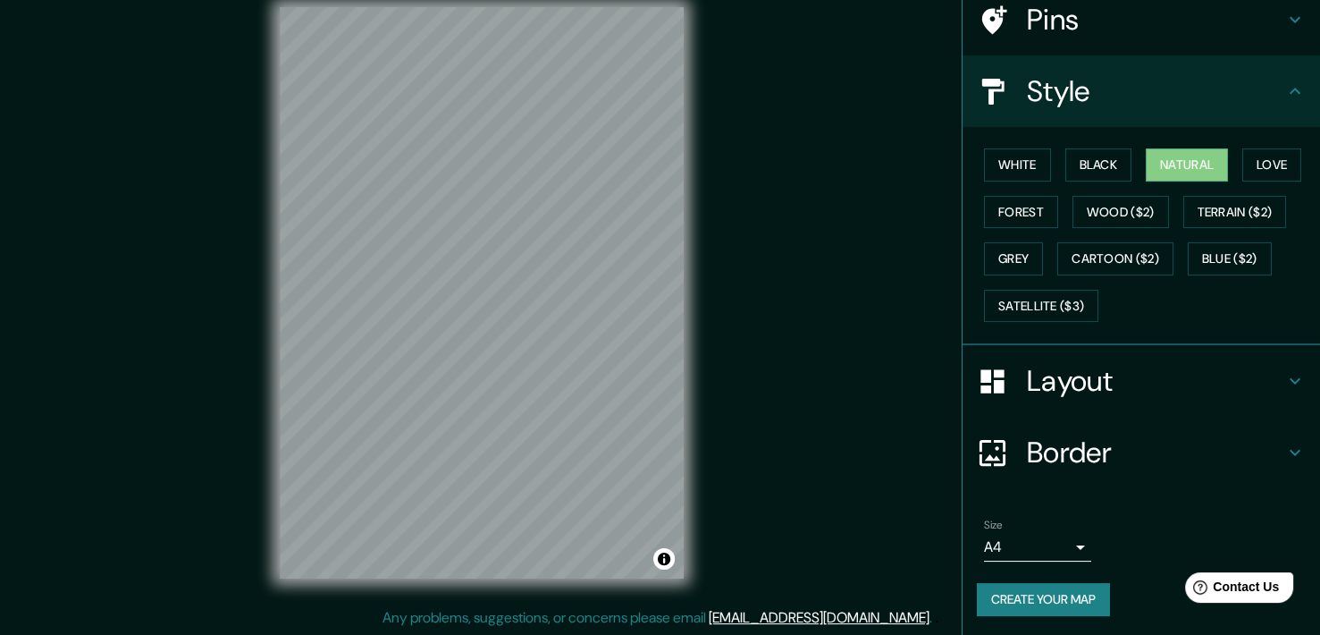
click at [1059, 546] on body "Mappin Location Pachacamac, Lima, Provincia de Lima, Perú Pins Style White Blac…" at bounding box center [660, 296] width 1320 height 635
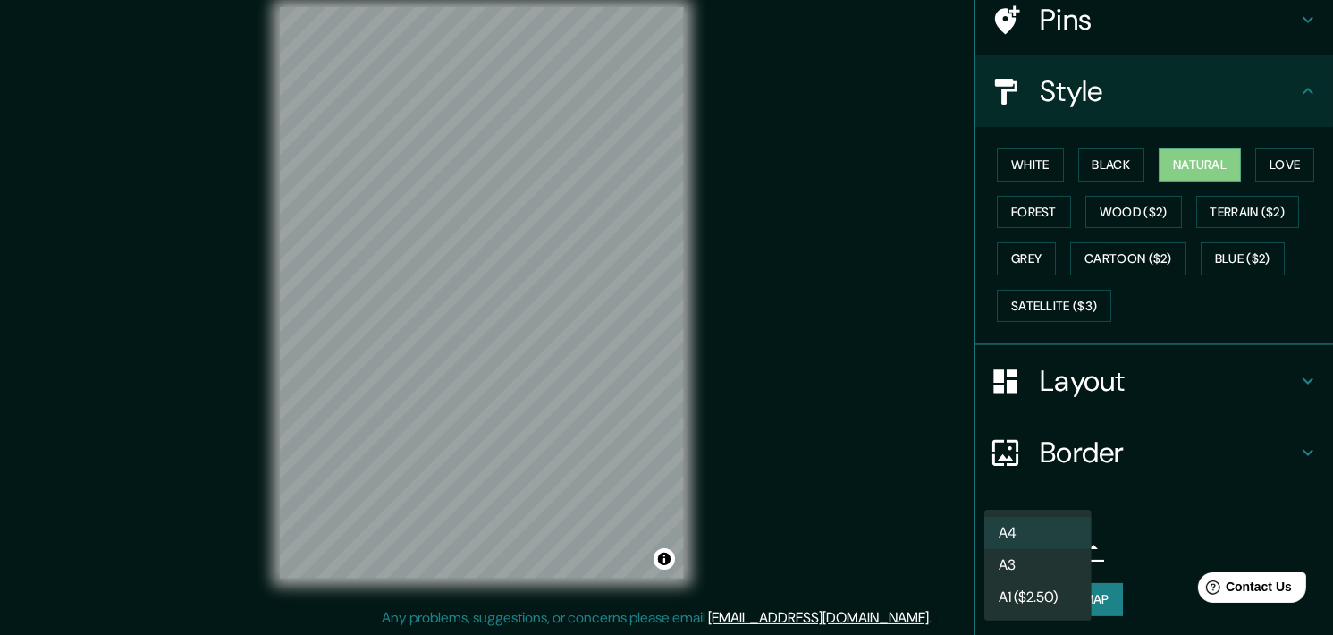
click at [1046, 561] on li "A3" at bounding box center [1037, 565] width 107 height 32
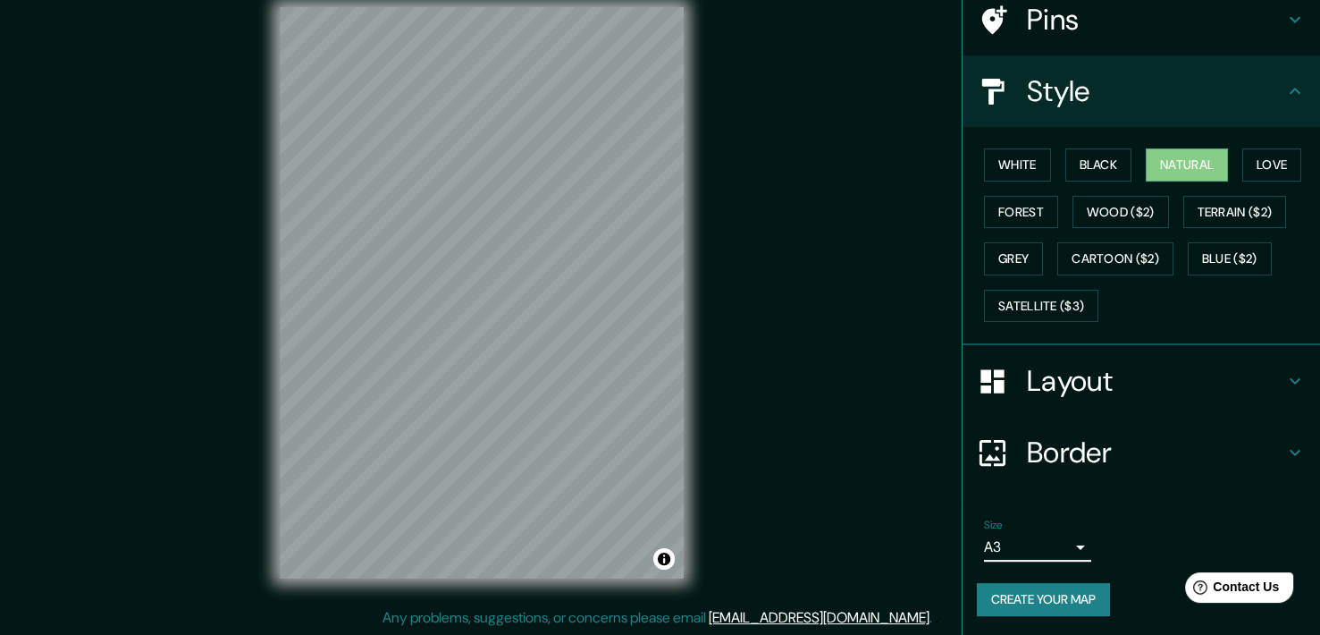
click at [1010, 590] on button "Create your map" at bounding box center [1043, 599] width 133 height 33
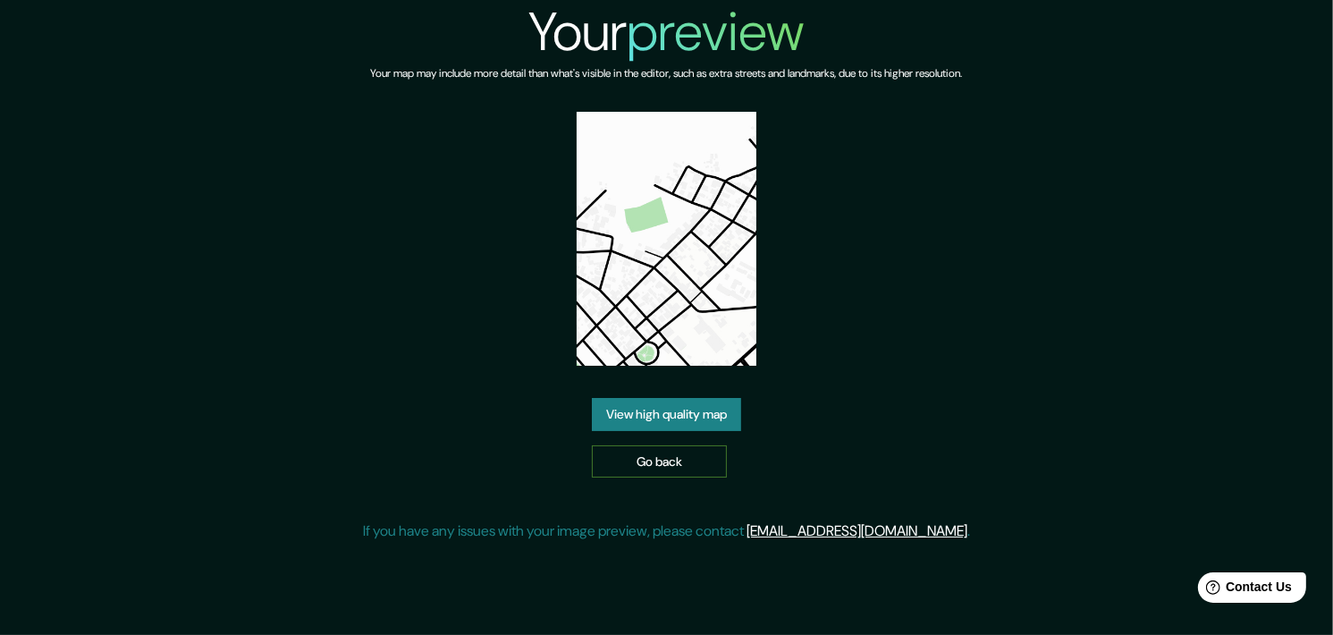
click at [663, 463] on link "Go back" at bounding box center [659, 461] width 135 height 33
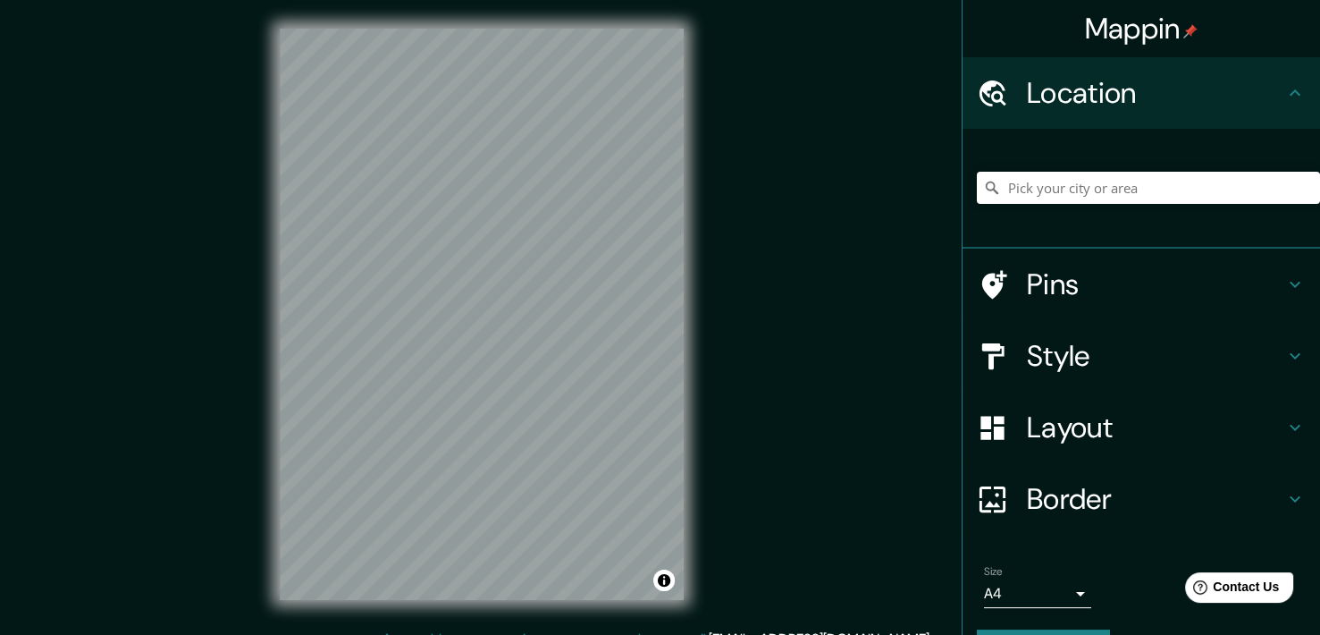
click at [1197, 166] on div at bounding box center [1148, 187] width 343 height 89
click at [1187, 181] on input "Pick your city or area" at bounding box center [1148, 188] width 343 height 32
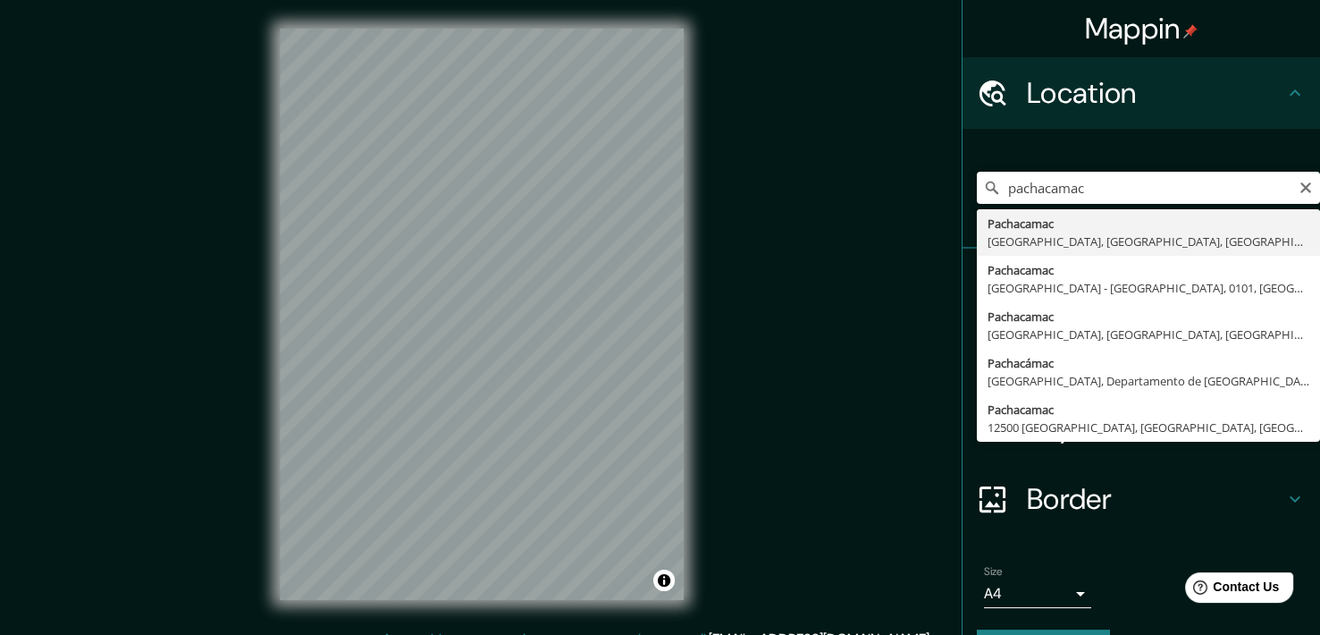
type input "Pachacamac, [GEOGRAPHIC_DATA], [GEOGRAPHIC_DATA], [GEOGRAPHIC_DATA]"
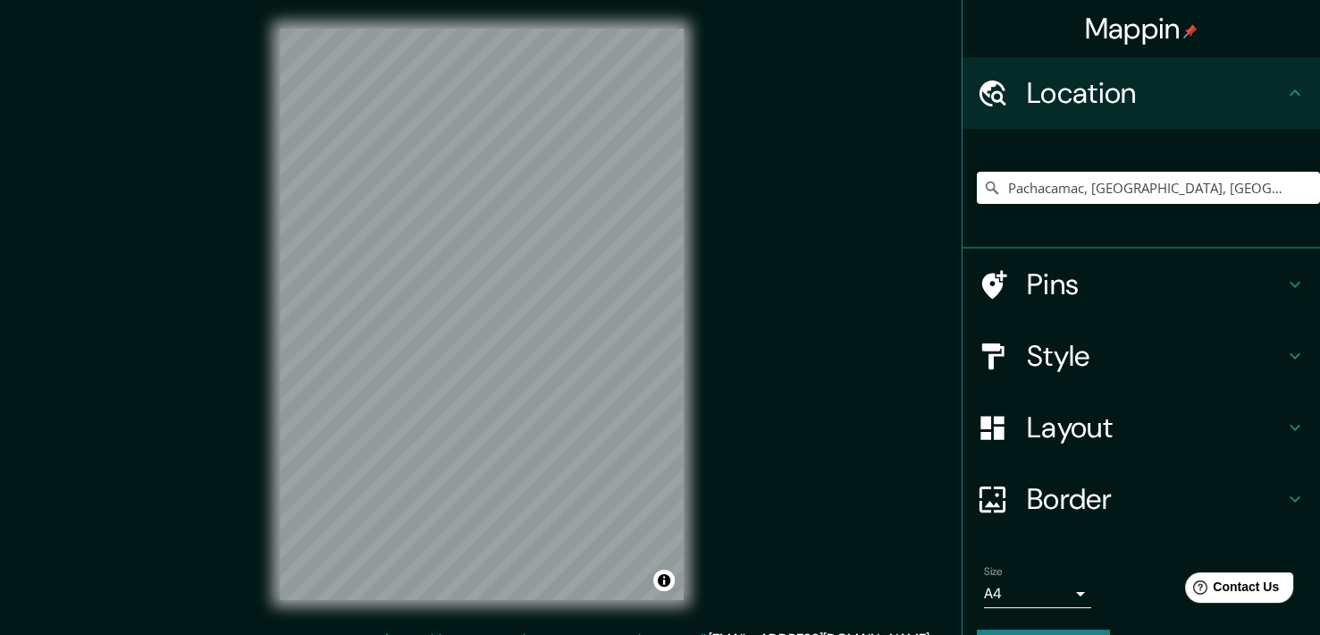
click at [1096, 339] on h4 "Style" at bounding box center [1155, 356] width 257 height 36
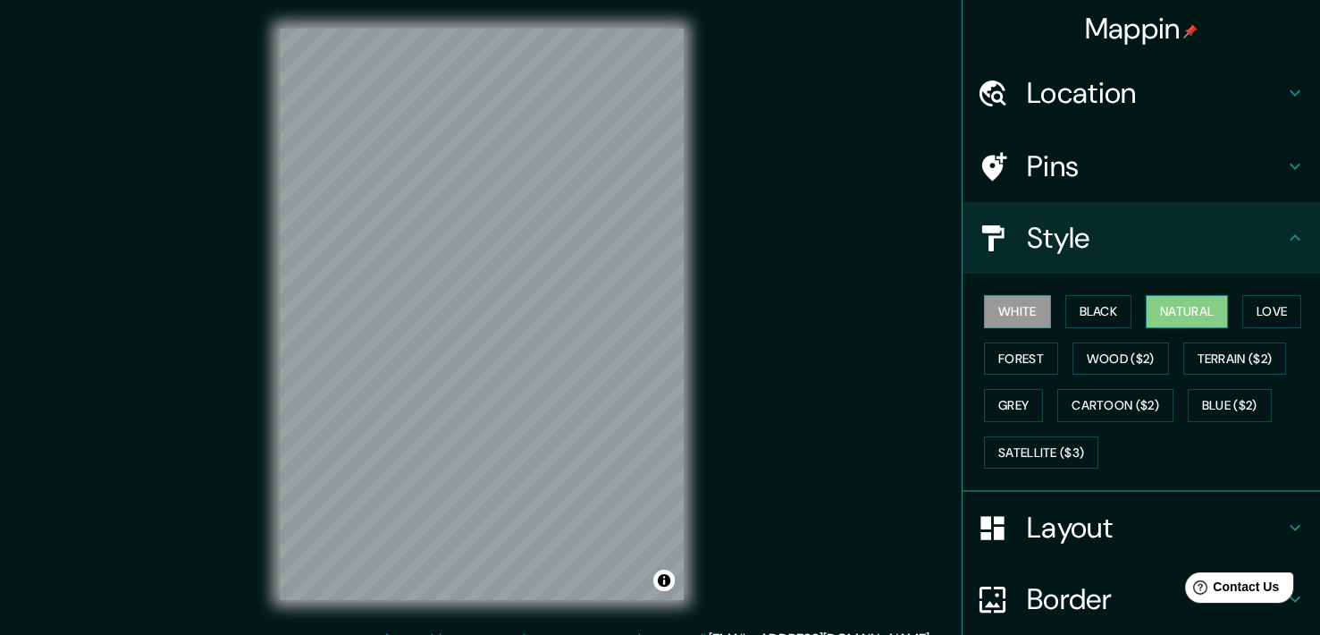
click at [1161, 305] on button "Natural" at bounding box center [1187, 311] width 82 height 33
click at [692, 260] on div "© Mapbox © OpenStreetMap Improve this map" at bounding box center [481, 314] width 461 height 628
click at [777, 537] on div "Mappin Location Pachacamac, Lima, Provincia de Lima, Perú Pins Style White Blac…" at bounding box center [660, 328] width 1320 height 657
click at [1038, 309] on div "White Black Natural Love Forest Wood ($2) Terrain ($2) Grey Cartoon ($2) Blue (…" at bounding box center [1148, 382] width 343 height 188
click at [1084, 311] on button "Black" at bounding box center [1099, 311] width 67 height 33
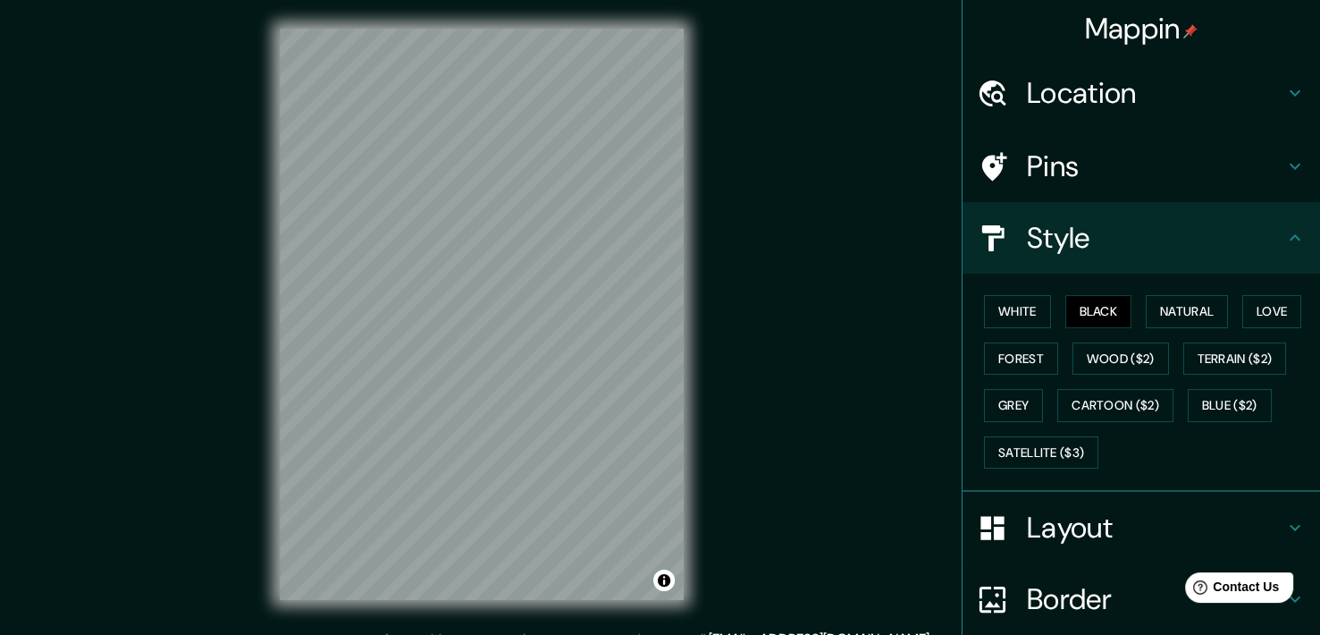
click at [342, 634] on html "Mappin Location Pachacamac, Lima, Provincia de Lima, Perú Pins Style White Blac…" at bounding box center [660, 317] width 1320 height 635
click at [707, 488] on div "© Mapbox © OpenStreetMap Improve this map" at bounding box center [481, 314] width 461 height 628
click at [383, 135] on div "Mappin Location Pachacamac, Lima, Provincia de Lima, Perú Pins Style White Blac…" at bounding box center [660, 328] width 1320 height 657
drag, startPoint x: 233, startPoint y: 95, endPoint x: 180, endPoint y: 398, distance: 307.8
click at [180, 398] on div "Mappin Location Pachacamac, Lima, Provincia de Lima, Perú Pins Style White Blac…" at bounding box center [660, 328] width 1320 height 657
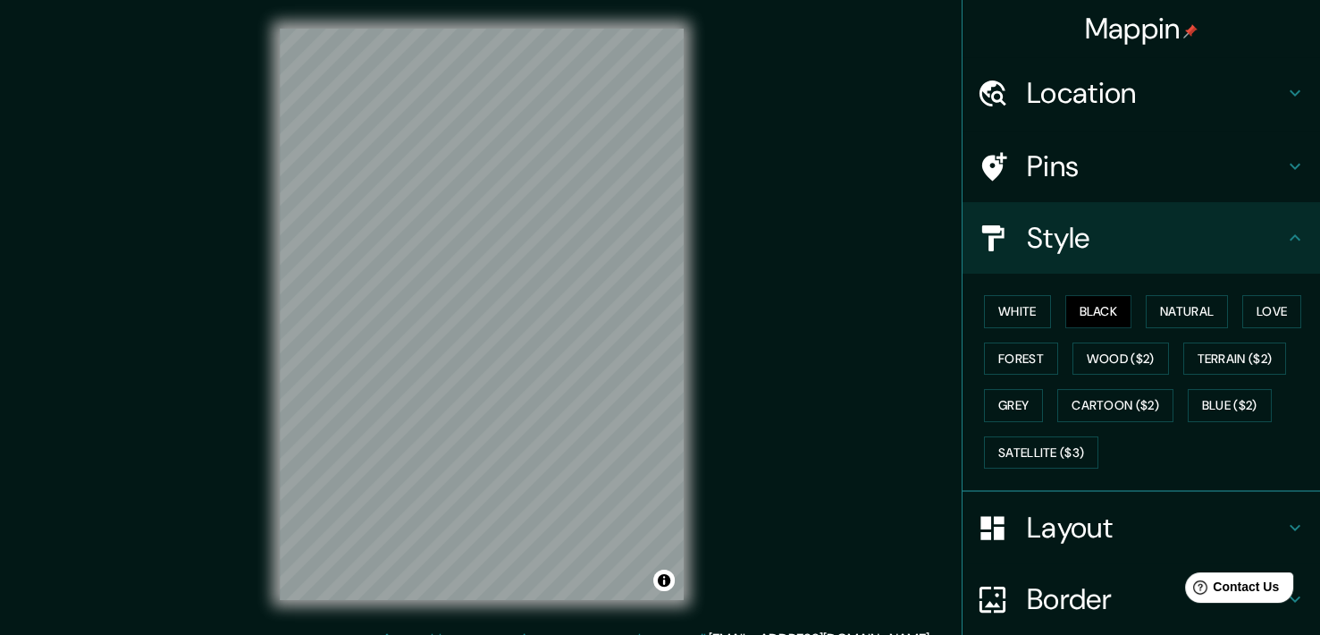
click at [712, 383] on div "Mappin Location Pachacamac, Lima, Provincia de Lima, Perú Pins Style White Blac…" at bounding box center [660, 328] width 1320 height 657
click at [493, 603] on div "© Mapbox © OpenStreetMap Improve this map" at bounding box center [481, 314] width 461 height 628
click at [571, 634] on html "Mappin Location Pachacamac, Lima, Provincia de Lima, Perú Pins Style White Blac…" at bounding box center [660, 317] width 1320 height 635
click at [269, 287] on div "© Mapbox © OpenStreetMap Improve this map" at bounding box center [481, 314] width 461 height 628
click at [758, 355] on div "Mappin Location Pachacamac, Lima, Provincia de Lima, Perú Pins Style White Blac…" at bounding box center [660, 328] width 1320 height 657
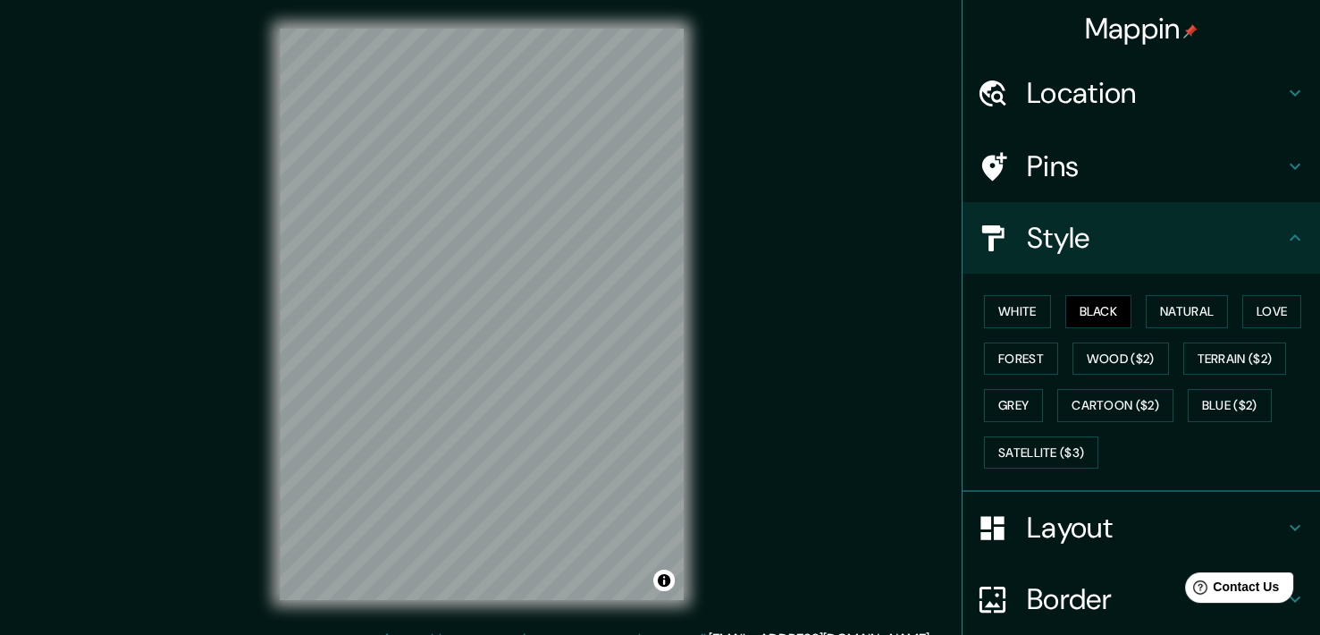
click at [257, 350] on div "© Mapbox © OpenStreetMap Improve this map" at bounding box center [481, 314] width 461 height 628
click at [686, 434] on div "© Mapbox © OpenStreetMap Improve this map" at bounding box center [481, 314] width 461 height 628
click at [346, 634] on html "Mappin Location Pachacamac, Lima, Provincia de Lima, Perú Pins Style White Blac…" at bounding box center [660, 317] width 1320 height 635
click at [1088, 45] on h4 "Mappin" at bounding box center [1142, 29] width 114 height 36
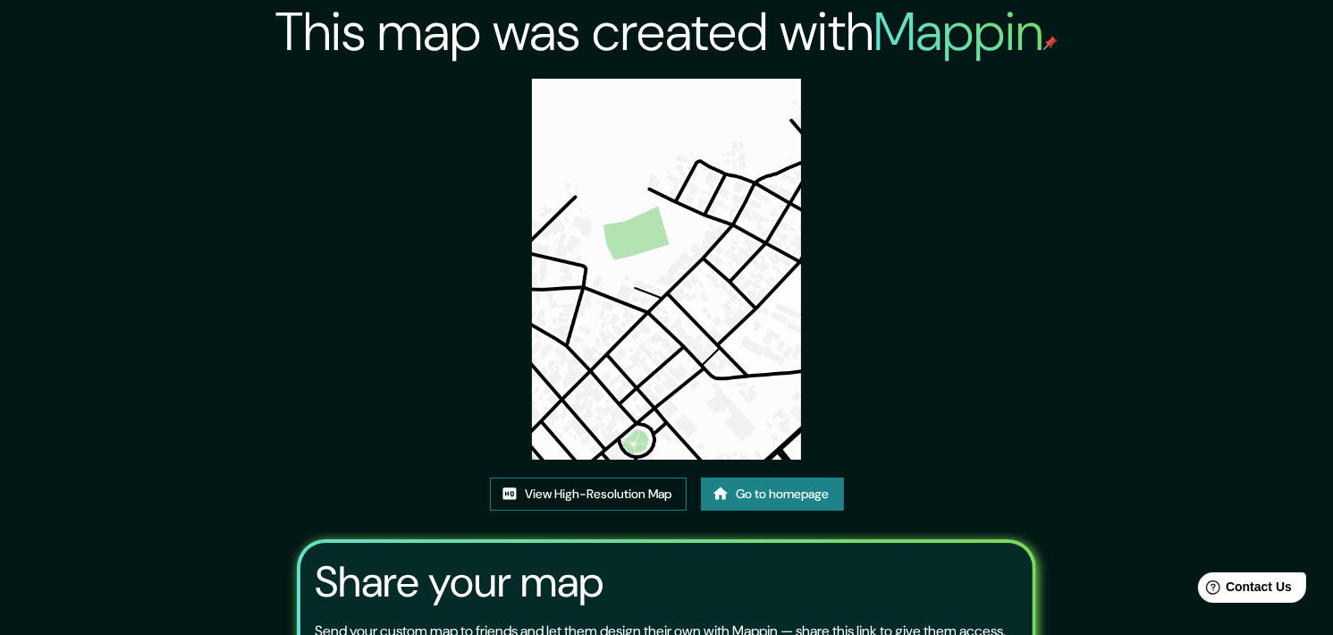
click at [619, 477] on link "View High-Resolution Map" at bounding box center [588, 493] width 197 height 33
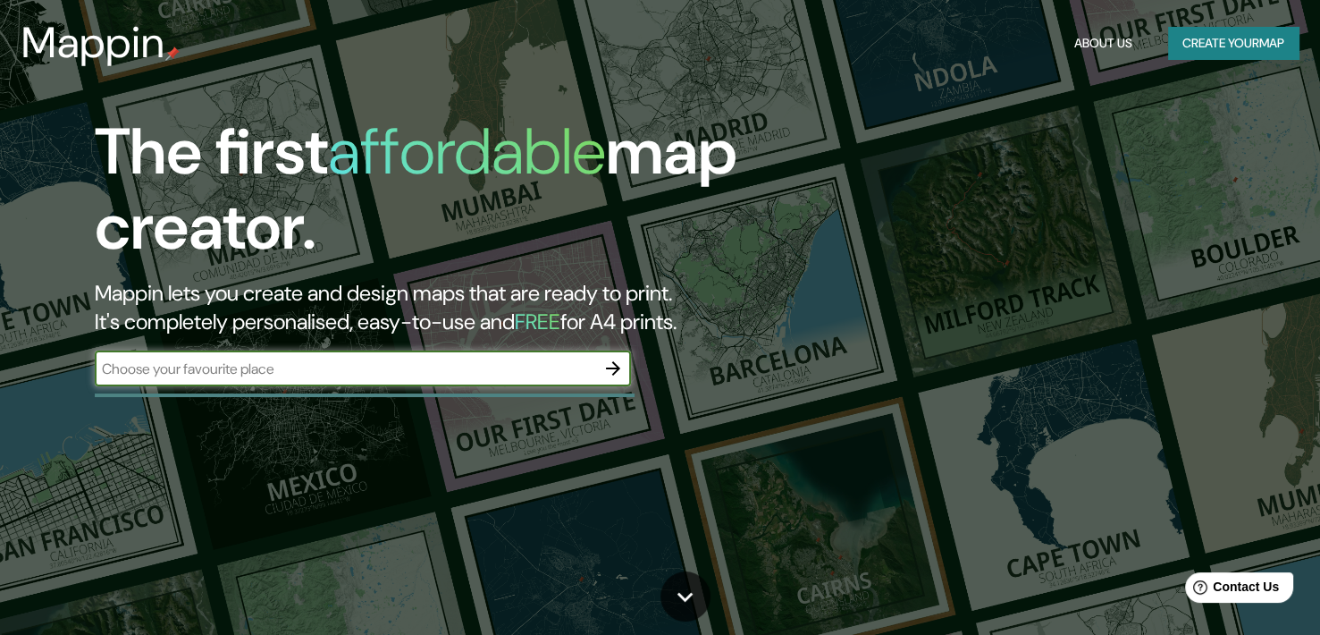
click at [550, 366] on input "text" at bounding box center [345, 368] width 501 height 21
type input "lima [GEOGRAPHIC_DATA]"
click at [617, 369] on icon "button" at bounding box center [613, 368] width 14 height 14
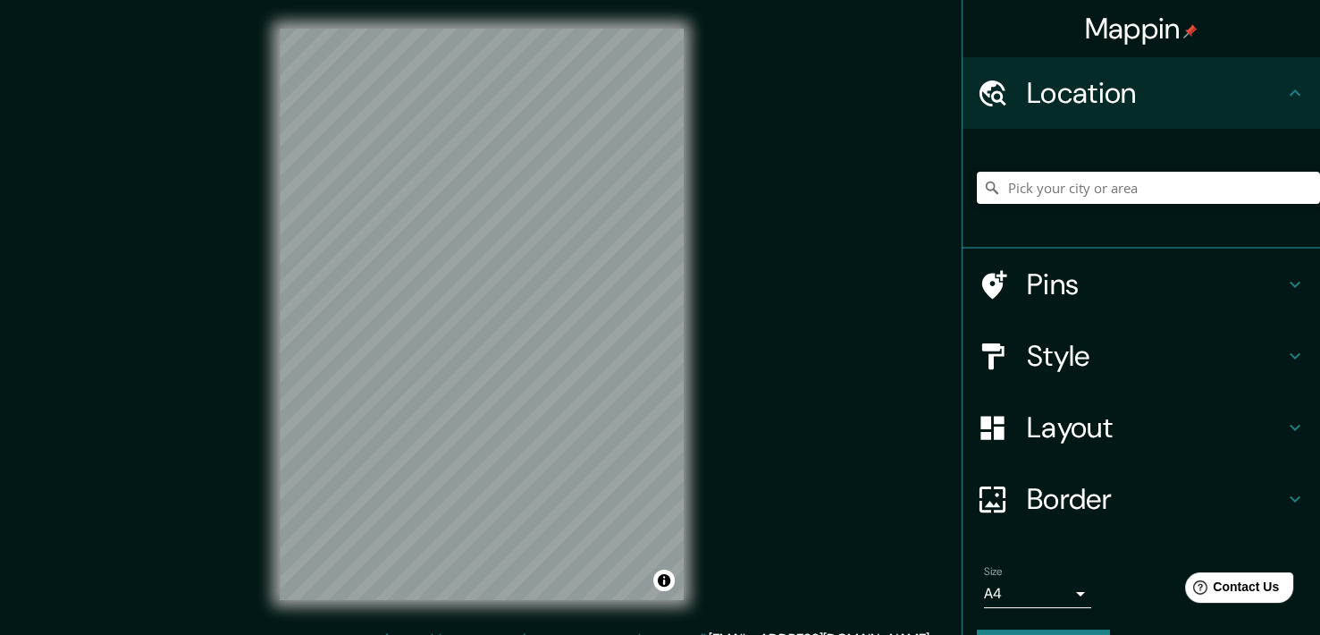
click at [994, 182] on input "Pick your city or area" at bounding box center [1148, 188] width 343 height 32
drag, startPoint x: 1274, startPoint y: 188, endPoint x: 1035, endPoint y: 178, distance: 238.9
click at [1035, 178] on input "[GEOGRAPHIC_DATA], [GEOGRAPHIC_DATA][US_STATE], [GEOGRAPHIC_DATA] 8240000, [GEO…" at bounding box center [1148, 188] width 343 height 32
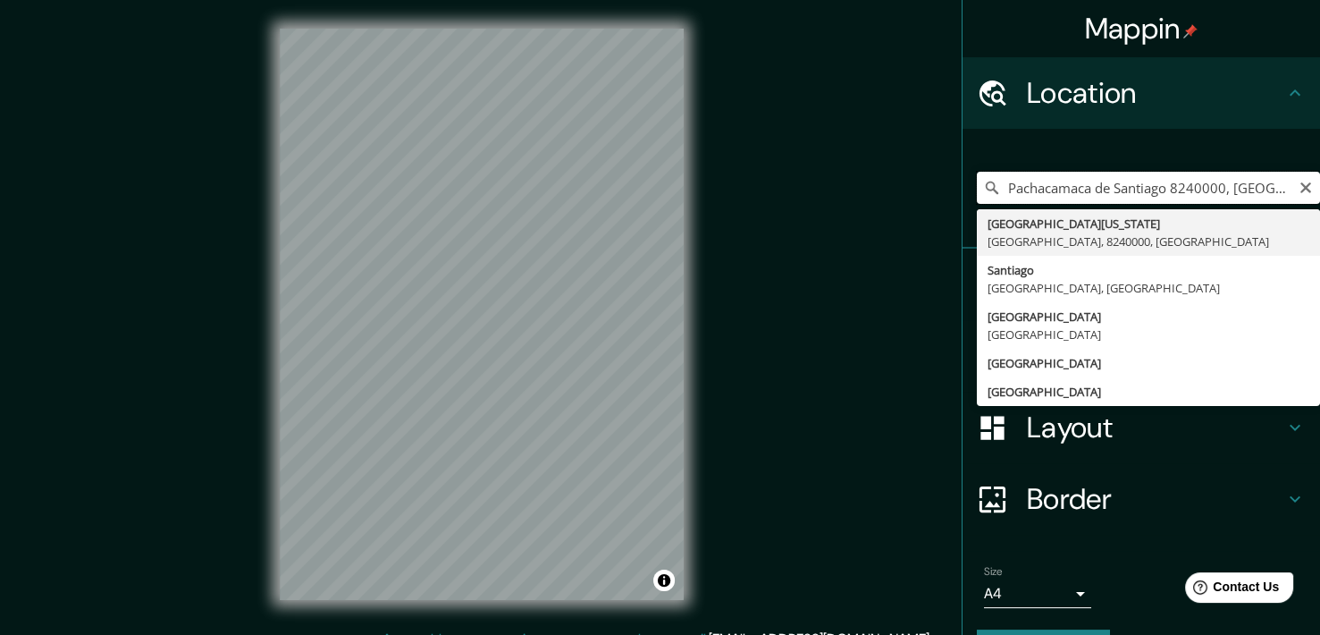
drag, startPoint x: 1072, startPoint y: 187, endPoint x: 1272, endPoint y: 215, distance: 202.3
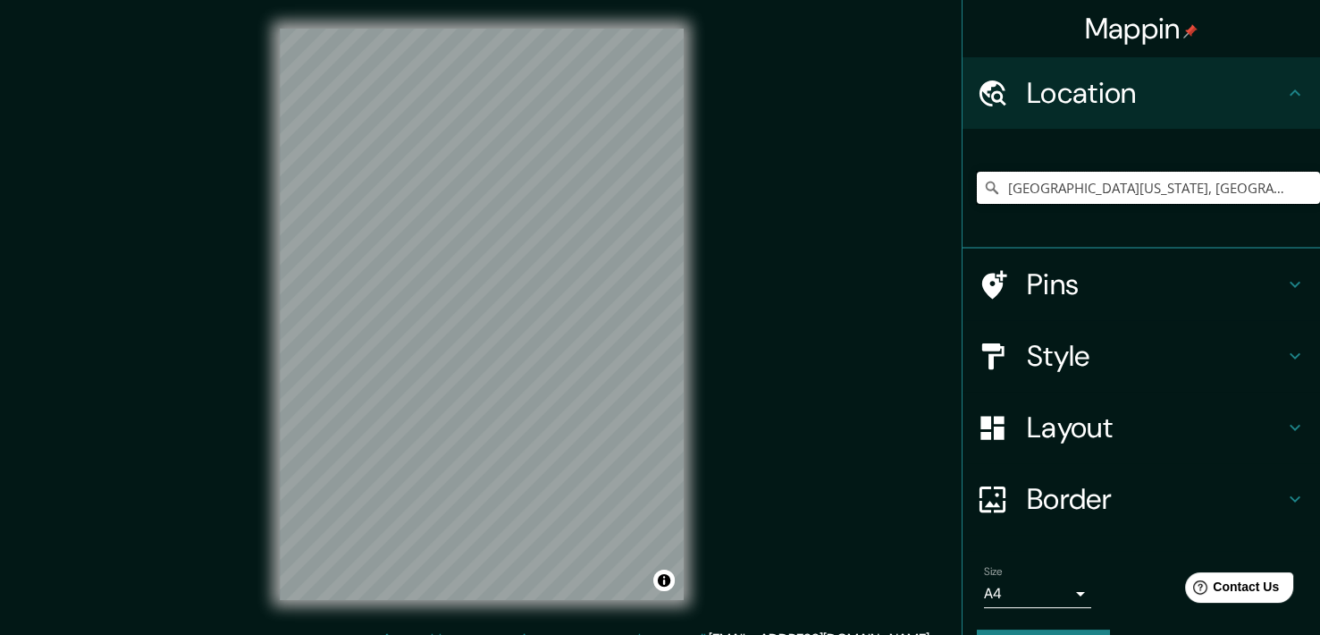
drag, startPoint x: 1279, startPoint y: 188, endPoint x: 970, endPoint y: 162, distance: 310.4
click at [977, 162] on div "[GEOGRAPHIC_DATA][US_STATE], [GEOGRAPHIC_DATA], 8240000, [GEOGRAPHIC_DATA]" at bounding box center [1148, 187] width 343 height 89
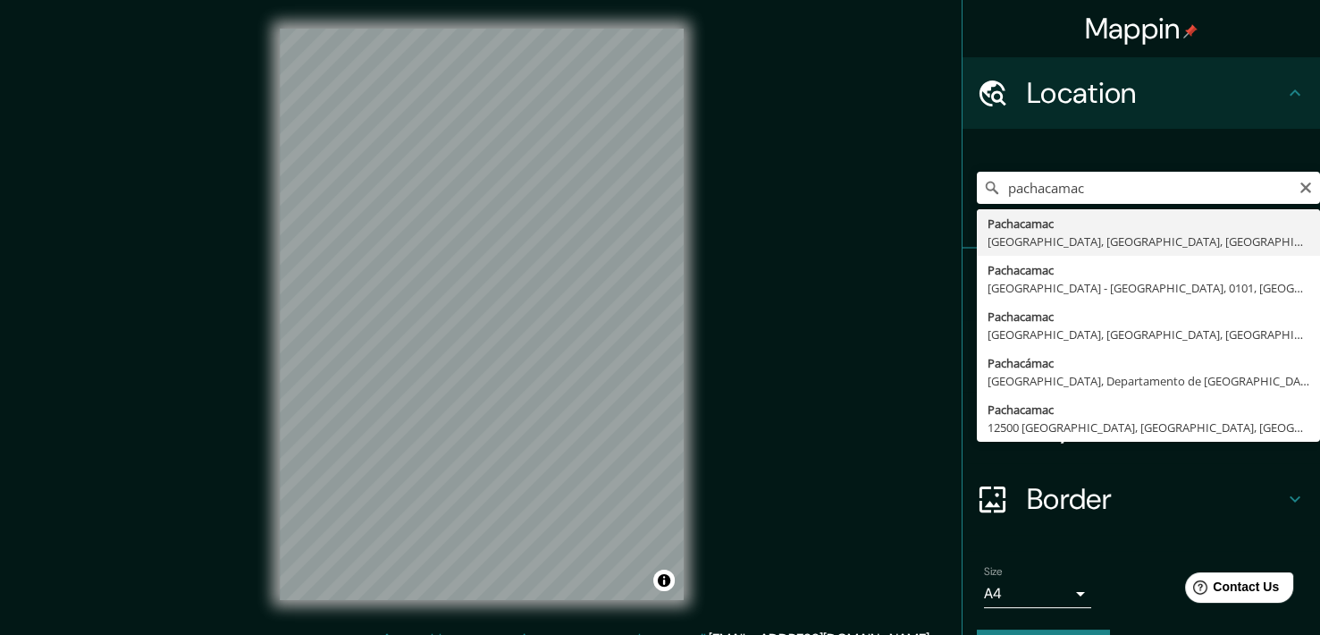
type input "Pachacamac, [GEOGRAPHIC_DATA], [GEOGRAPHIC_DATA], [GEOGRAPHIC_DATA]"
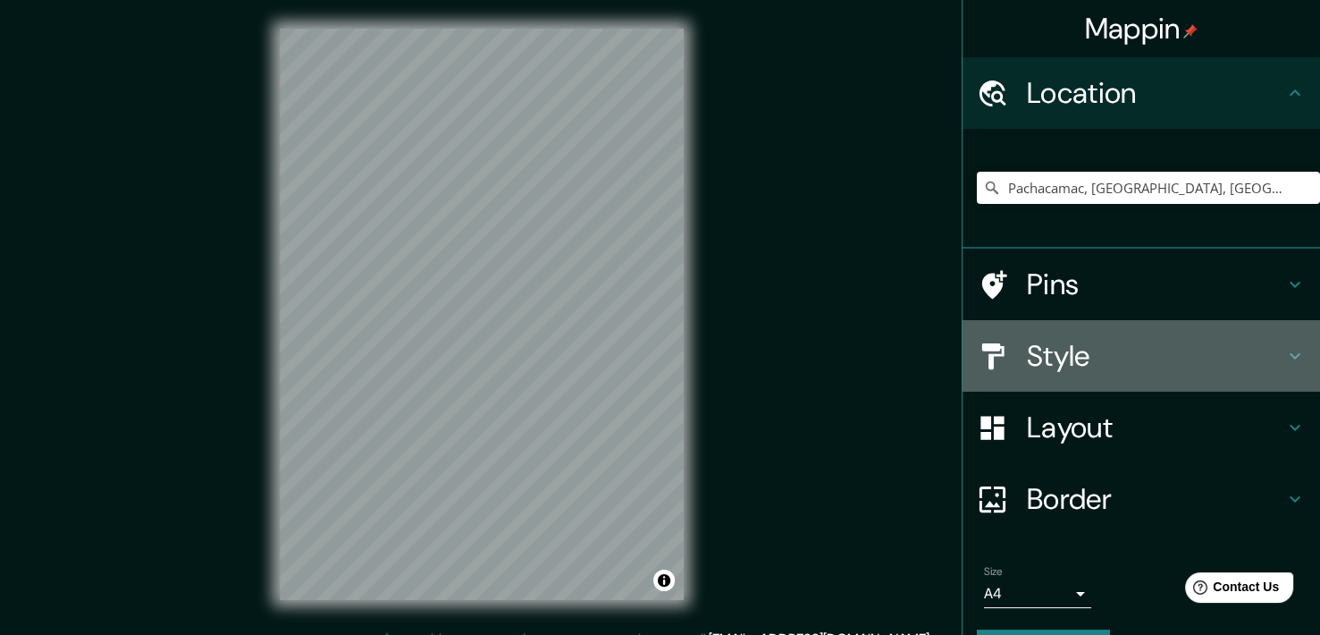
click at [1090, 358] on h4 "Style" at bounding box center [1155, 356] width 257 height 36
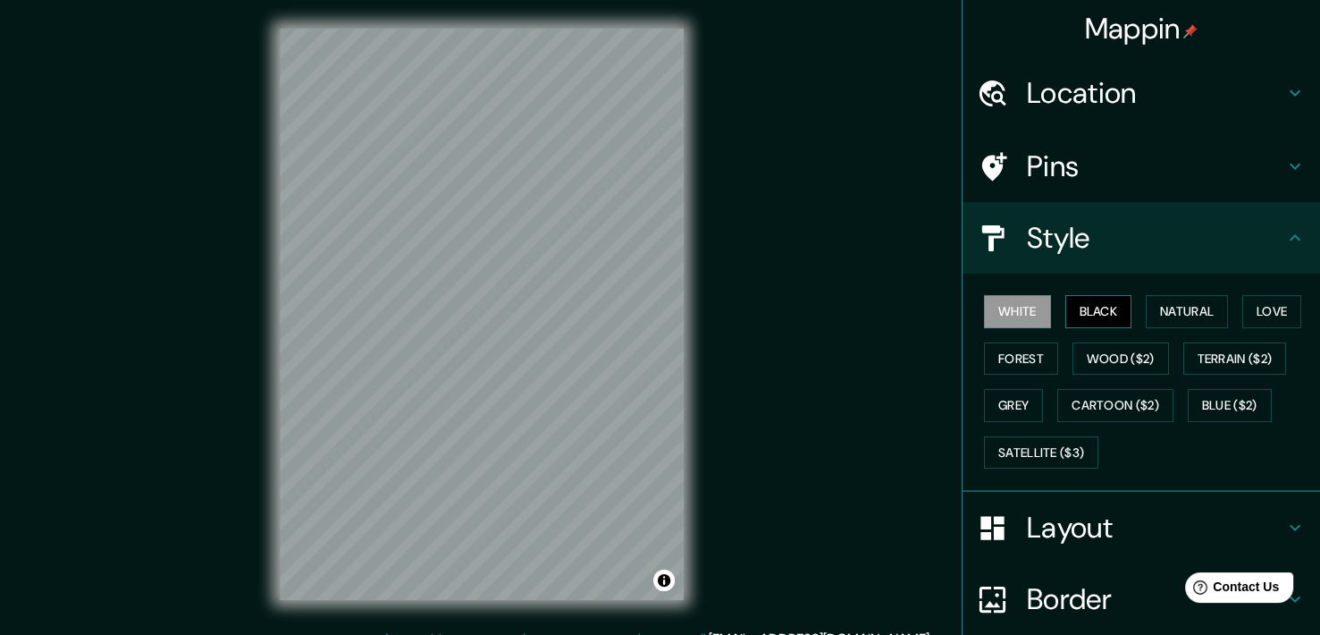
click at [1075, 302] on button "Black" at bounding box center [1099, 311] width 67 height 33
click at [1169, 314] on button "Natural" at bounding box center [1187, 311] width 82 height 33
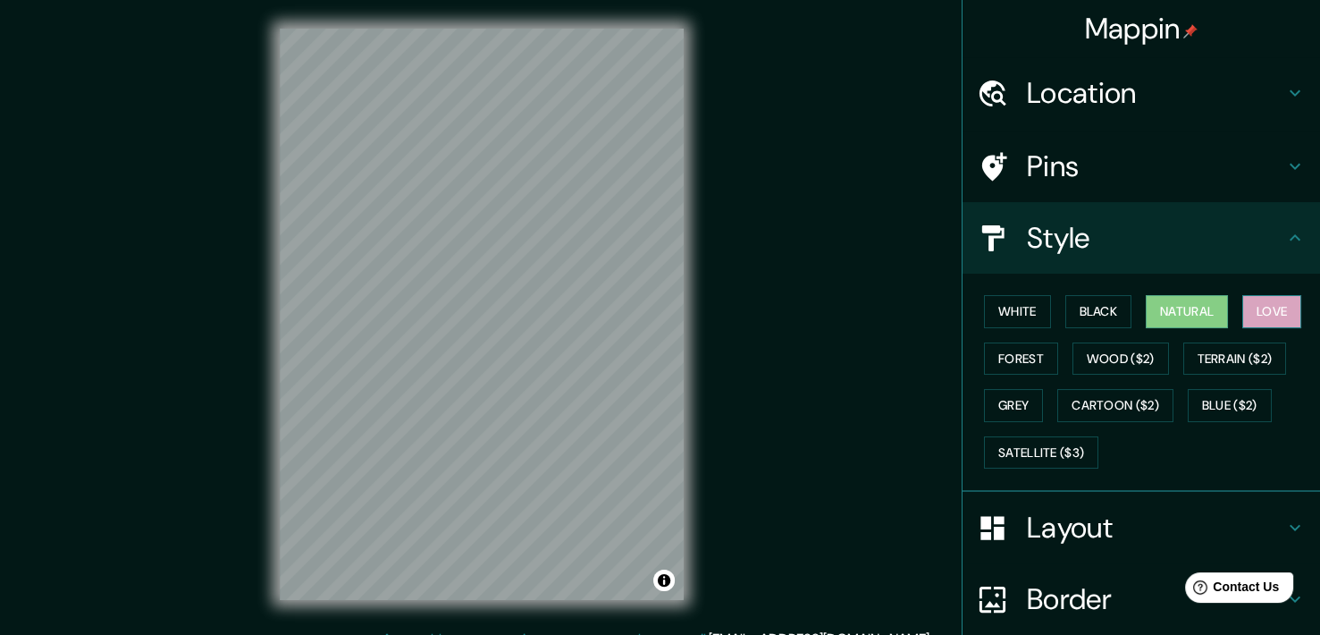
click at [1243, 316] on button "Love" at bounding box center [1272, 311] width 59 height 33
click at [1026, 362] on button "Forest" at bounding box center [1021, 358] width 74 height 33
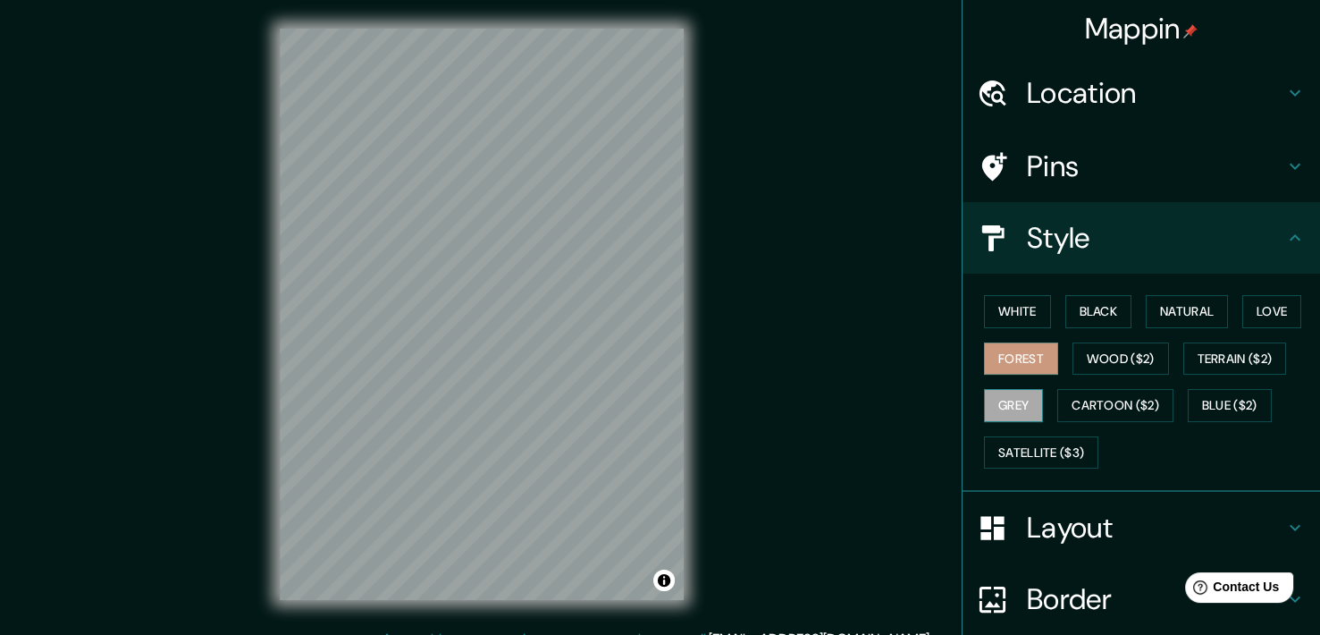
click at [1019, 416] on button "Grey" at bounding box center [1013, 405] width 59 height 33
